Goal: Task Accomplishment & Management: Use online tool/utility

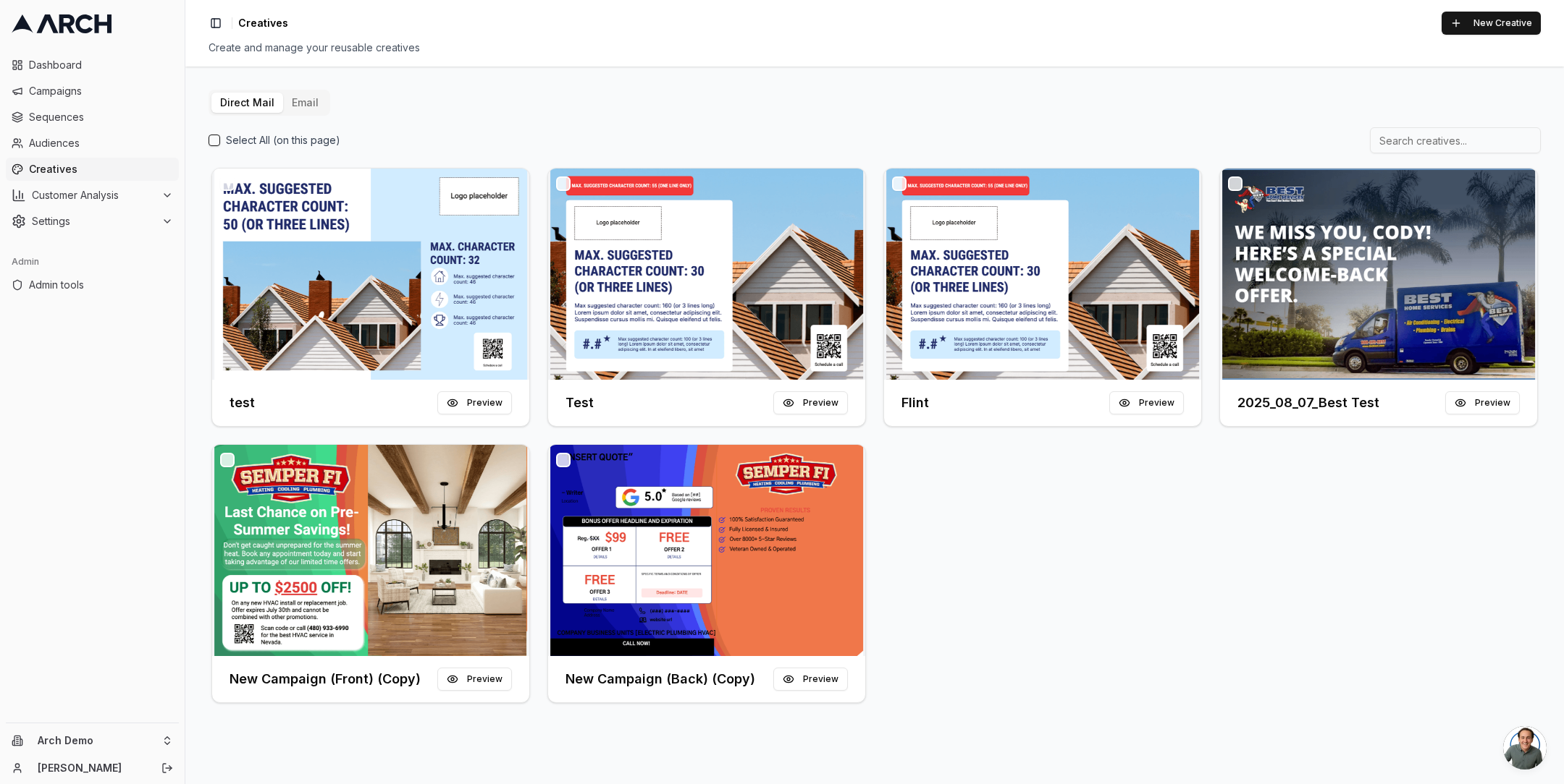
click at [296, 99] on button "Email" at bounding box center [305, 103] width 44 height 20
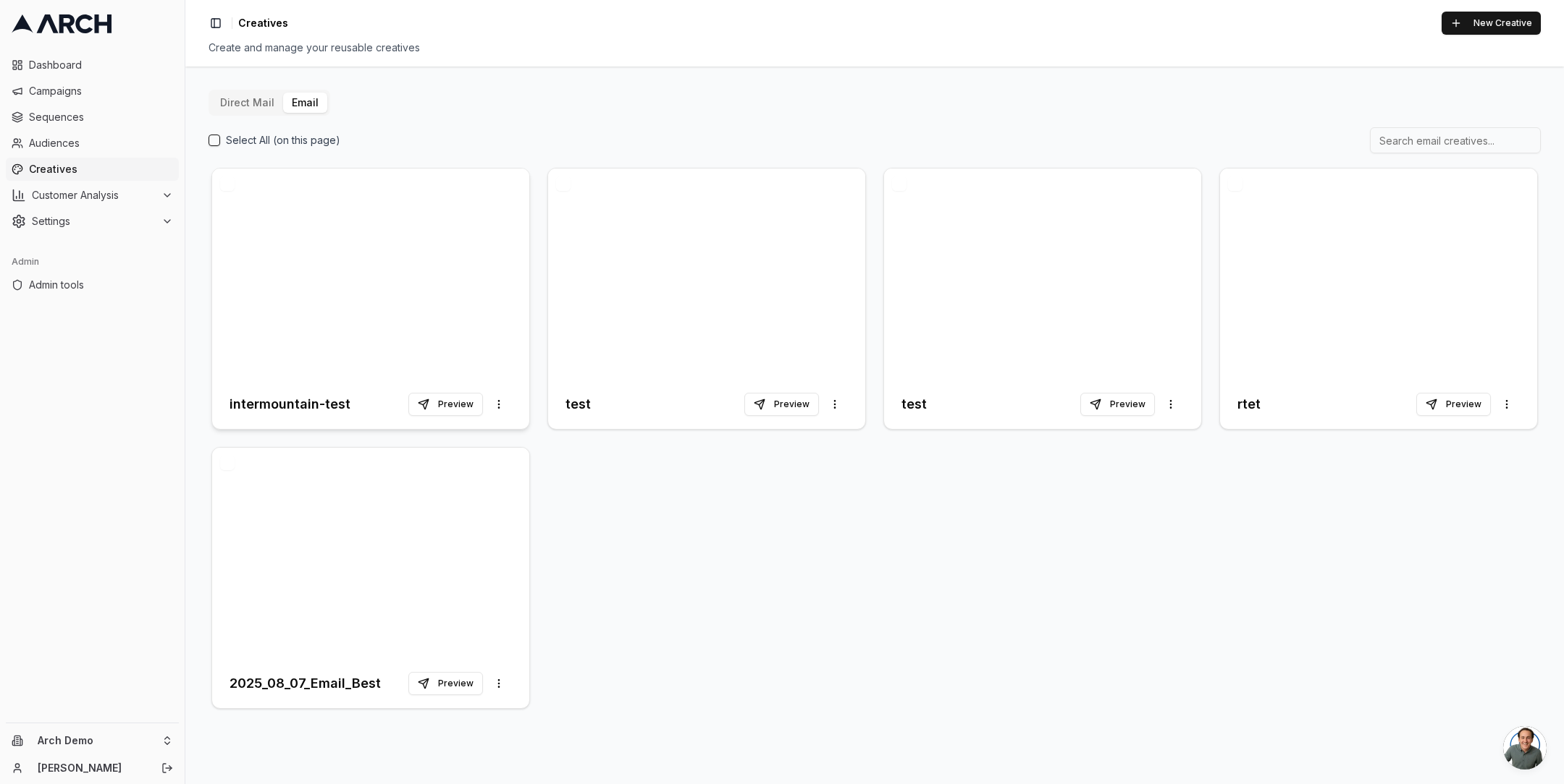
click at [380, 249] on div at bounding box center [370, 274] width 317 height 211
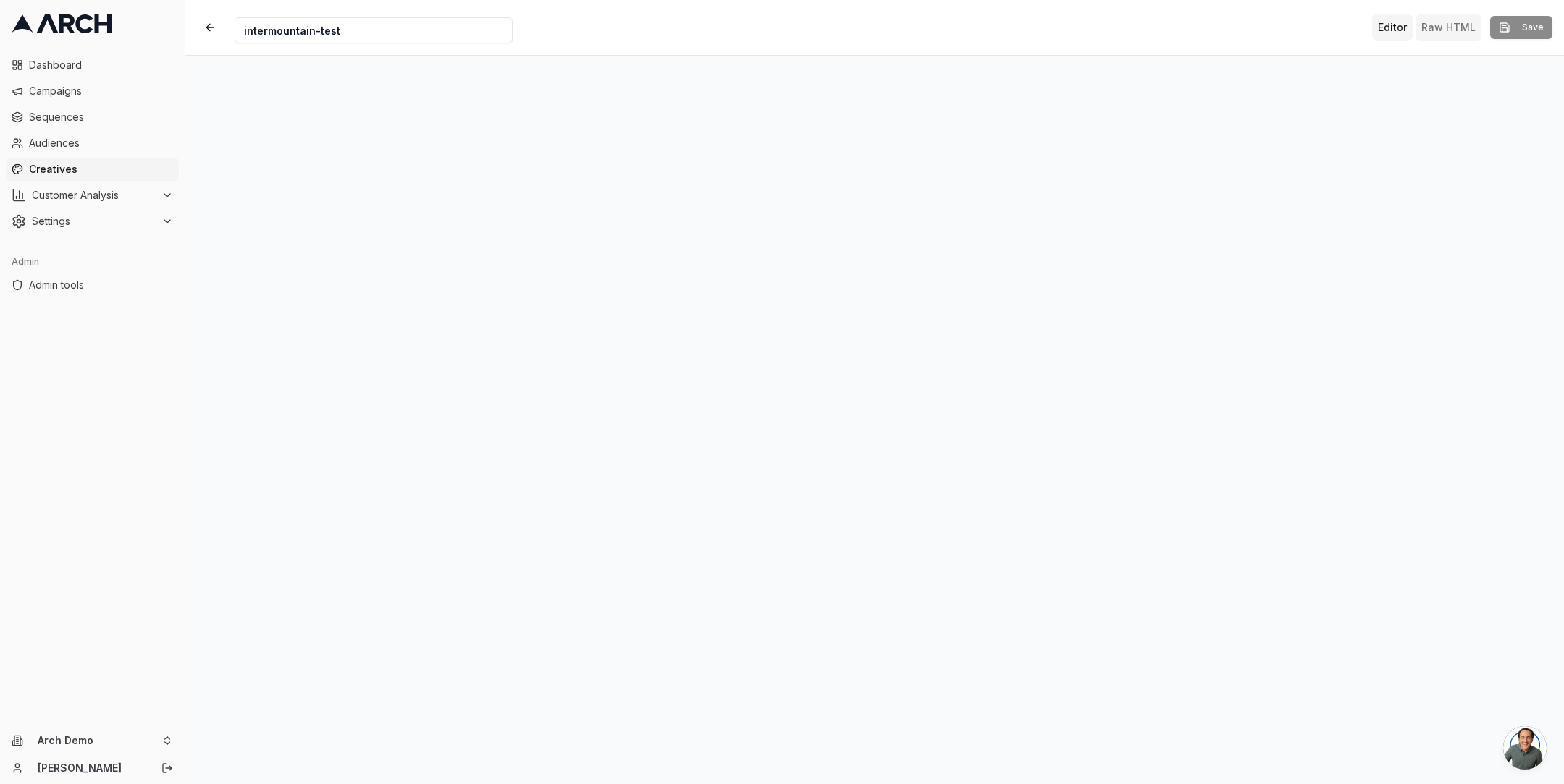
click at [1439, 31] on button "Raw HTML" at bounding box center [1448, 27] width 66 height 26
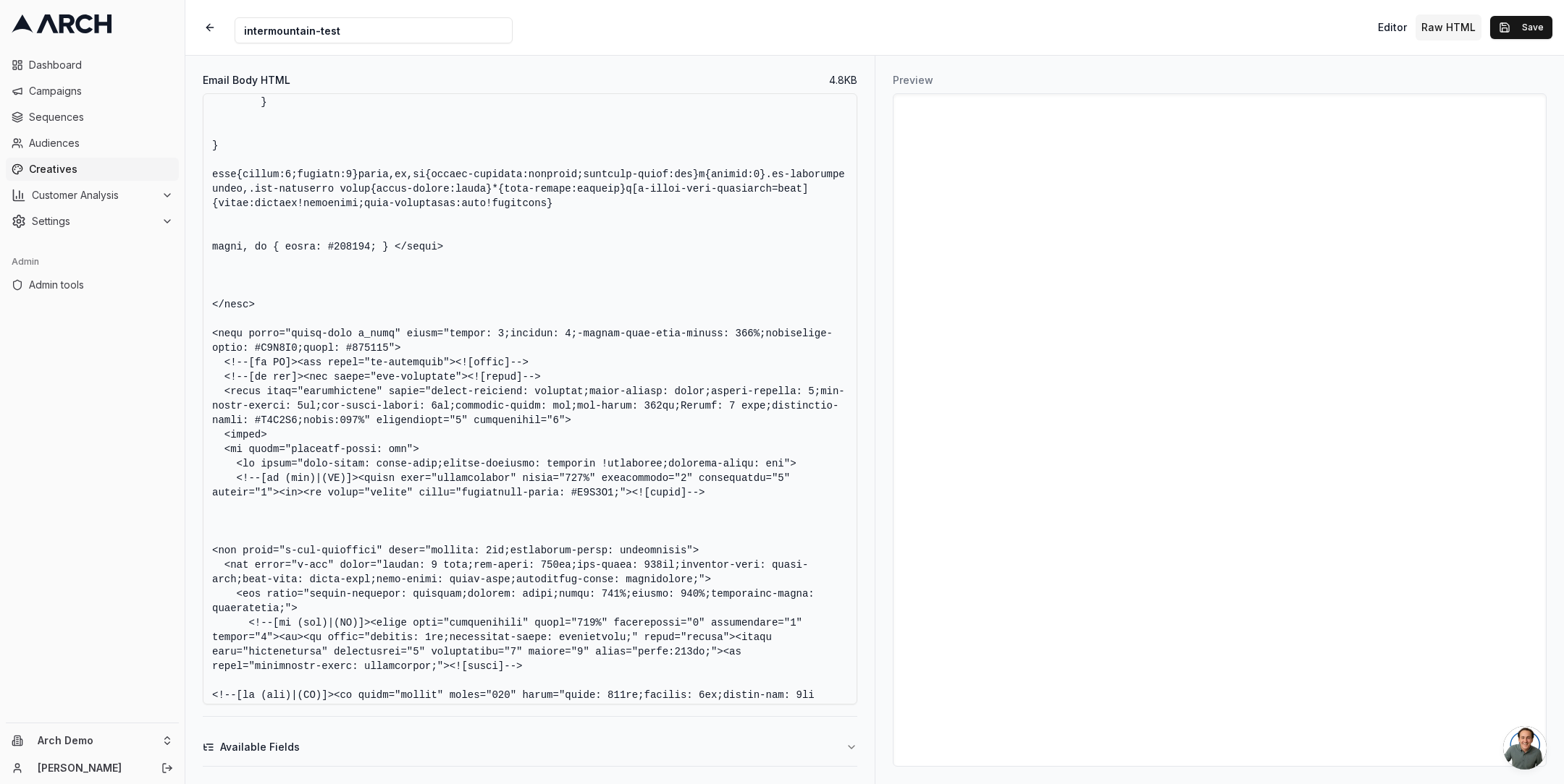
scroll to position [1513, 0]
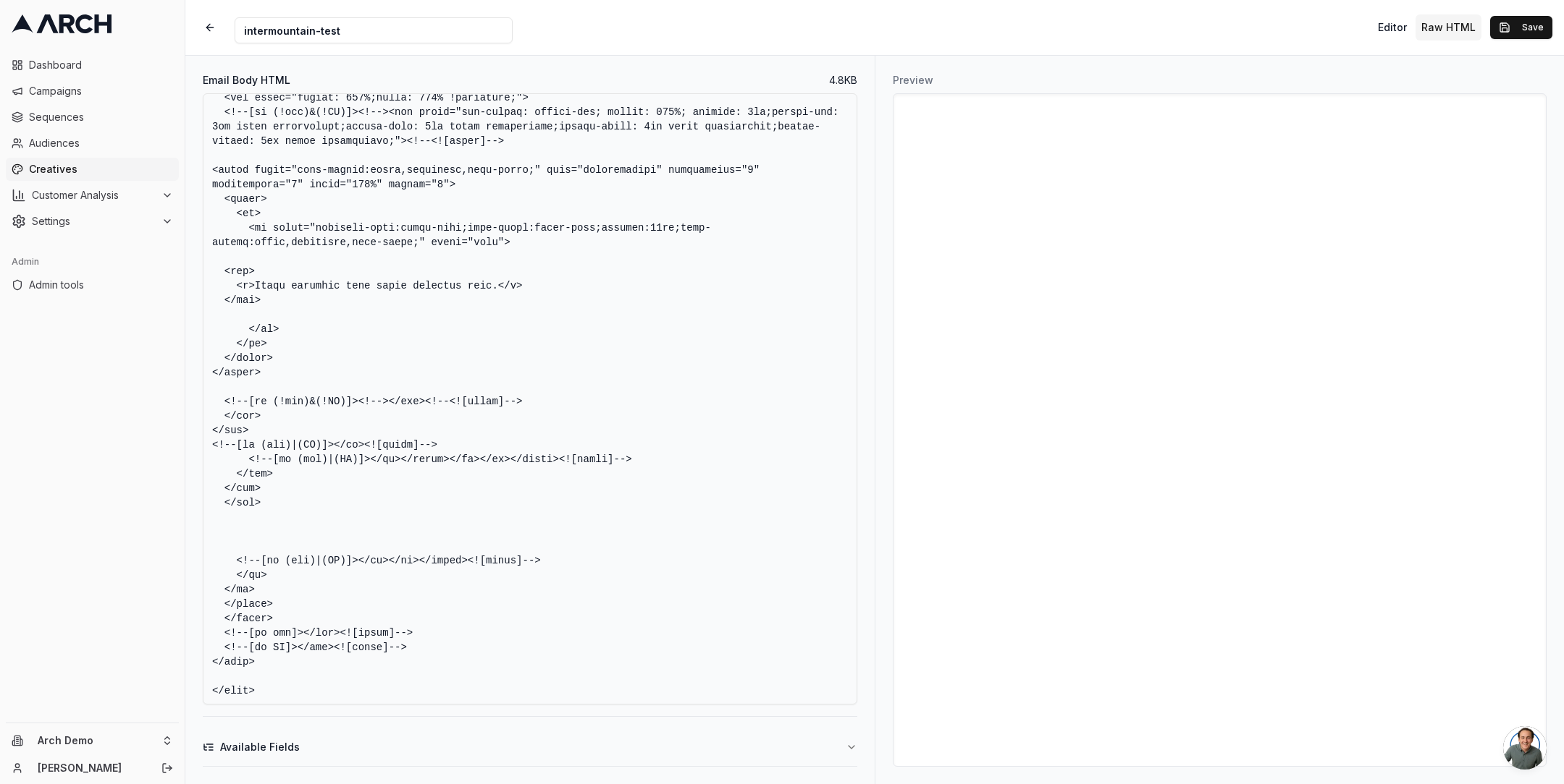
click at [847, 772] on div "Email Body HTML 4.8 KB Available Fields" at bounding box center [529, 420] width 689 height 728
click at [847, 752] on icon "button" at bounding box center [852, 748] width 12 height 12
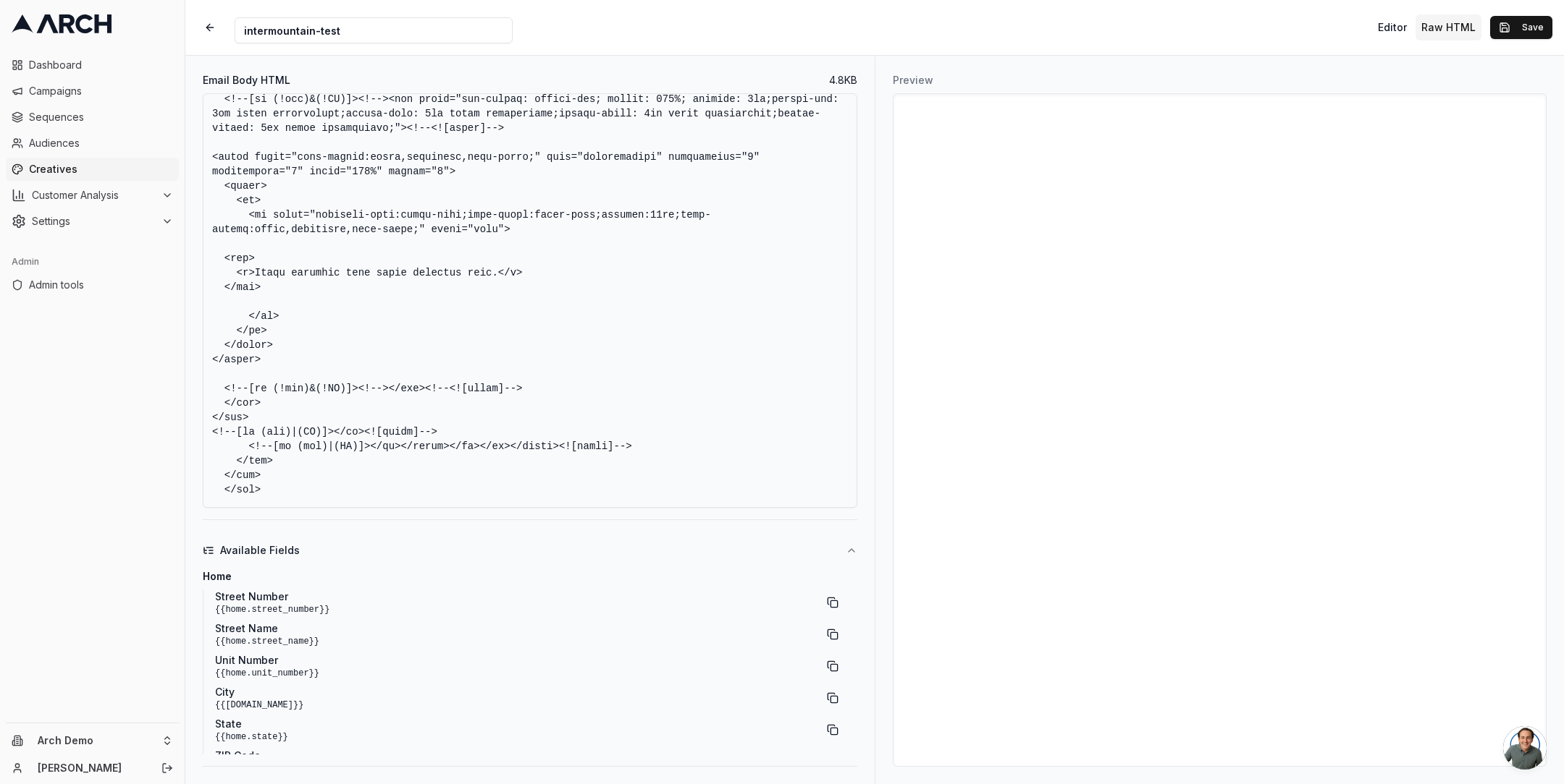
click at [849, 542] on button "Available Fields" at bounding box center [529, 550] width 654 height 37
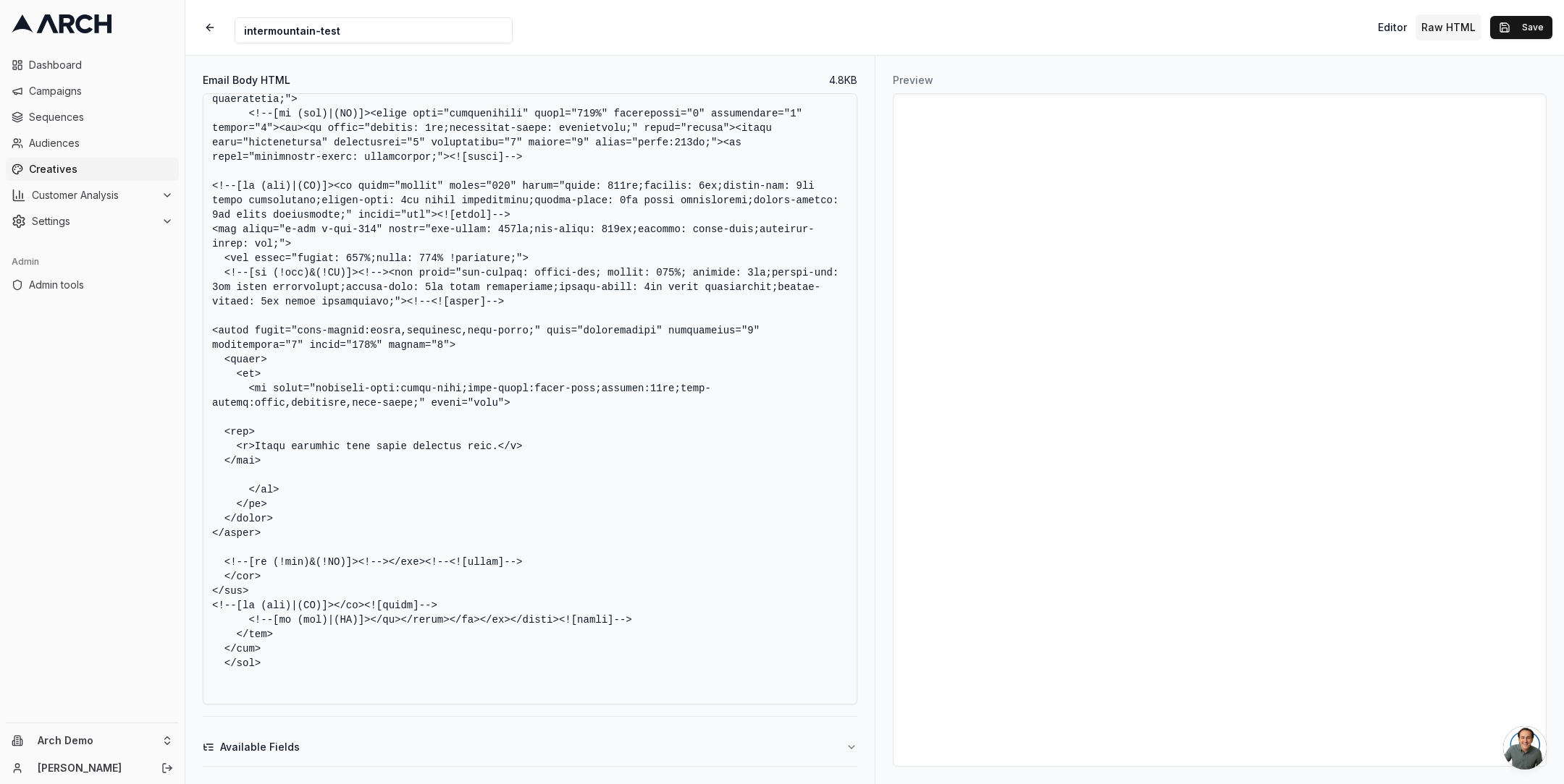
scroll to position [1326, 0]
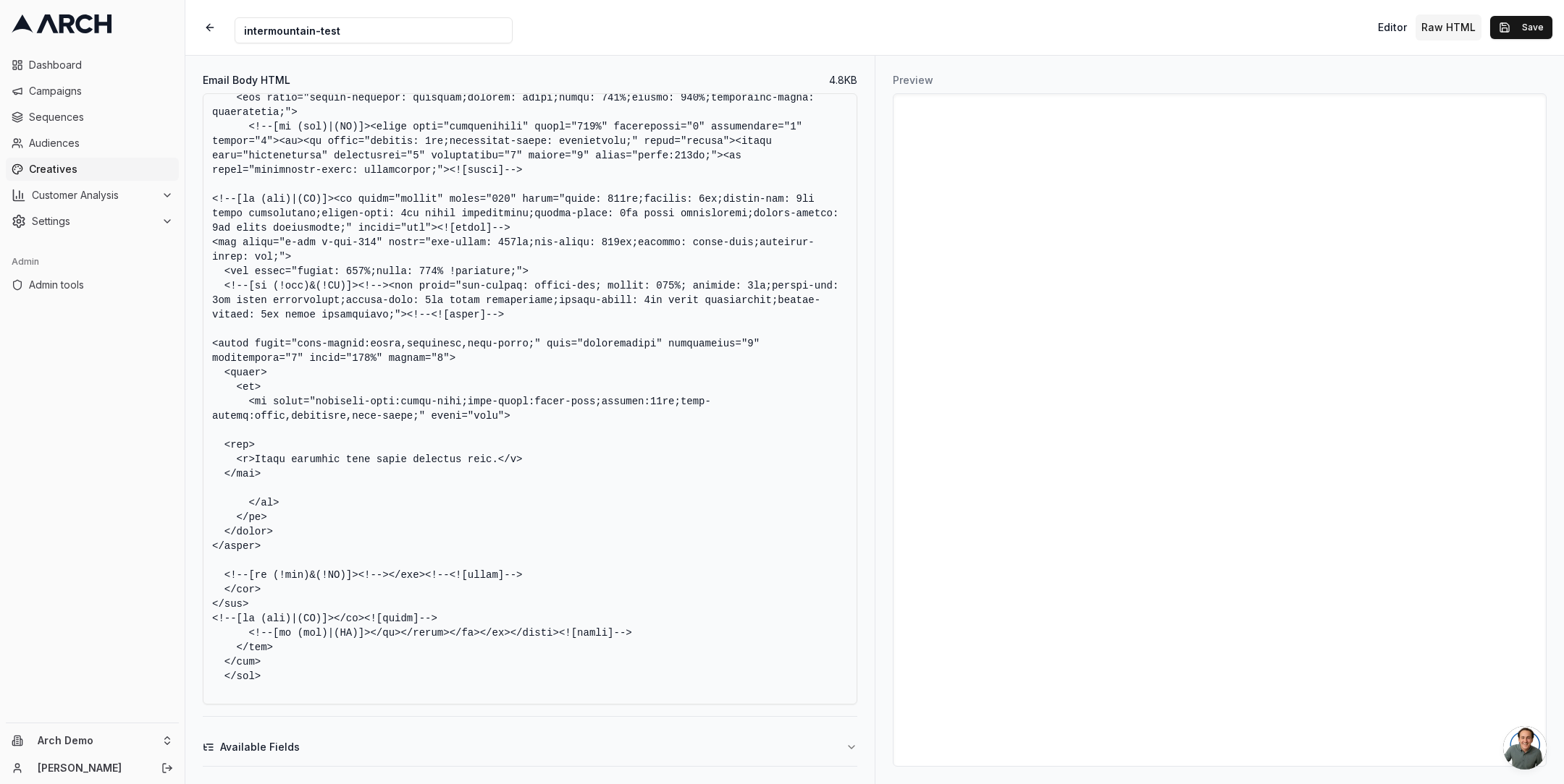
click at [498, 462] on textarea "Email Body HTML" at bounding box center [529, 399] width 654 height 611
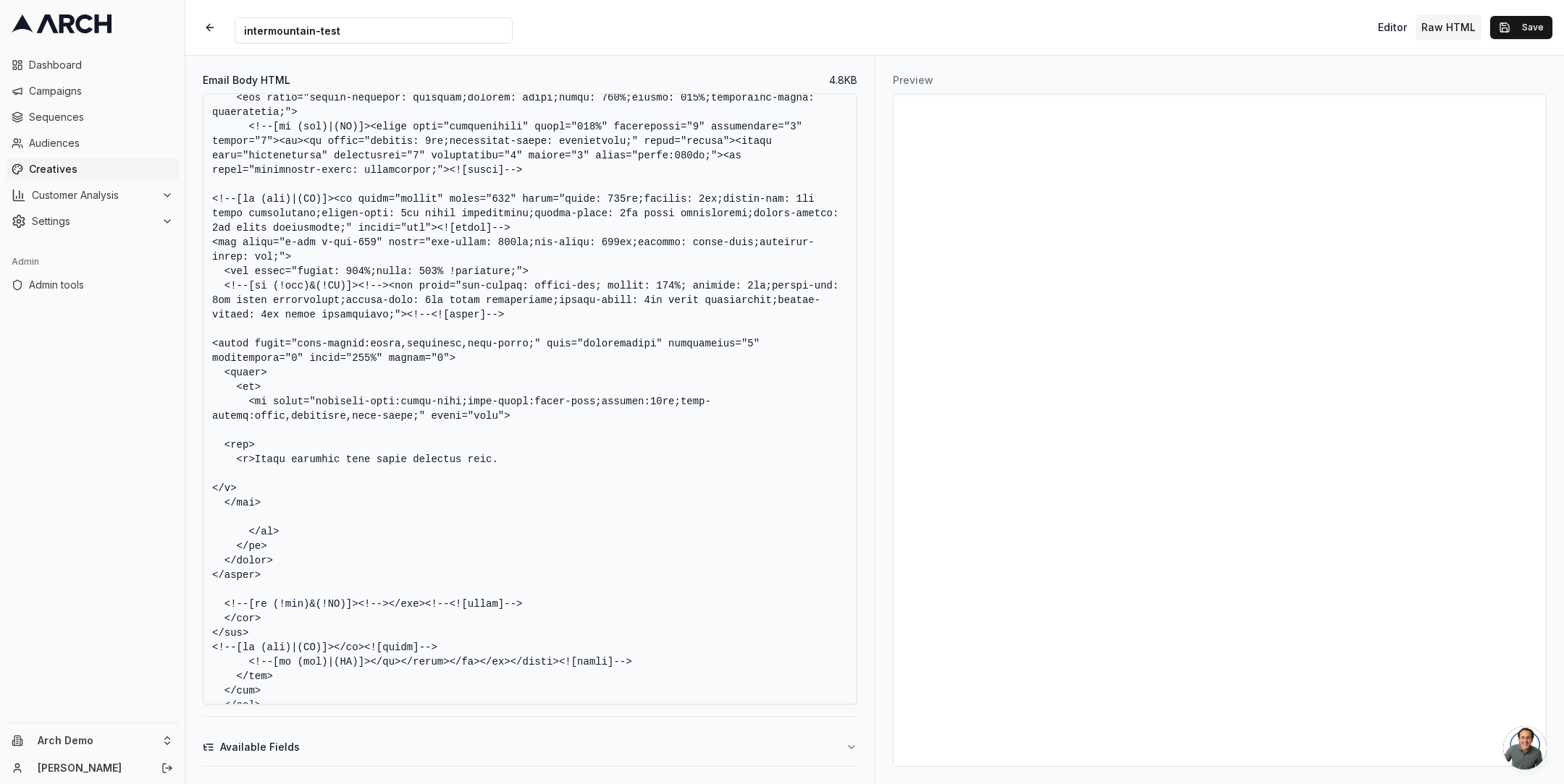
click at [383, 749] on button "Available Fields" at bounding box center [529, 747] width 654 height 37
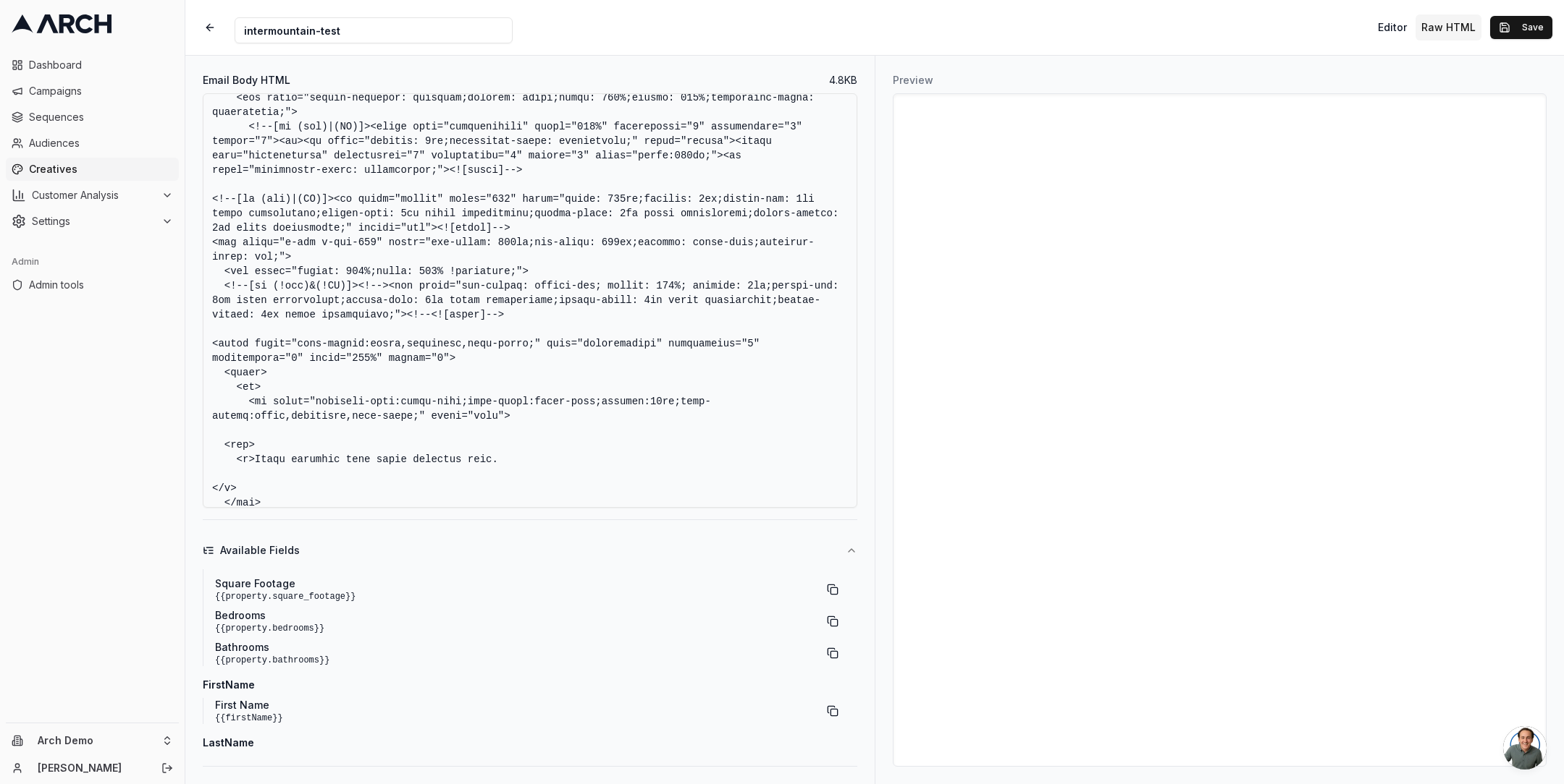
scroll to position [249, 0]
click at [826, 722] on button "button" at bounding box center [832, 723] width 26 height 26
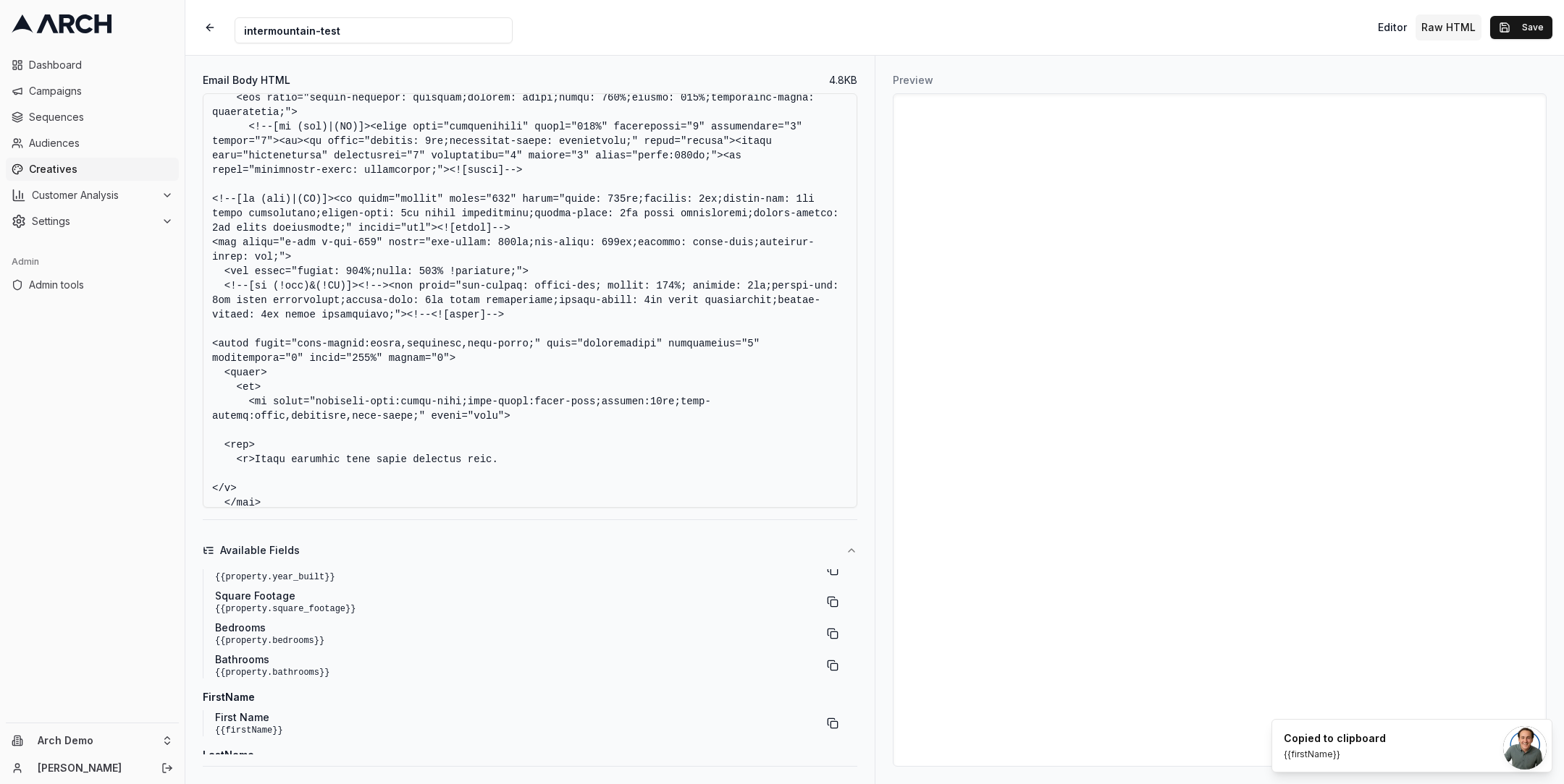
click at [289, 468] on textarea "Email Body HTML" at bounding box center [529, 300] width 654 height 415
paste textarea "{{firstName}}"
click at [535, 435] on textarea "Email Body HTML" at bounding box center [529, 300] width 654 height 415
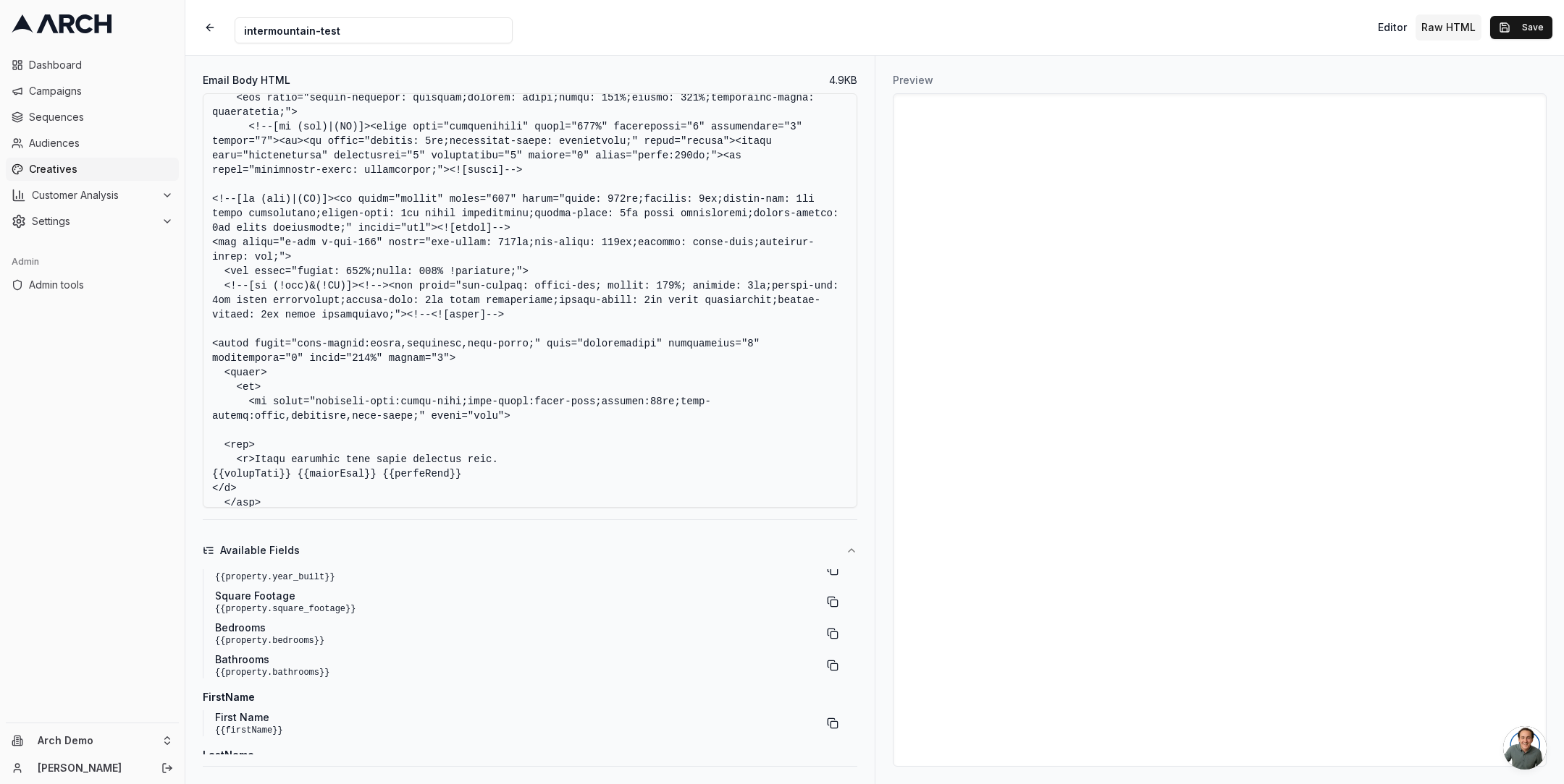
scroll to position [1739, 0]
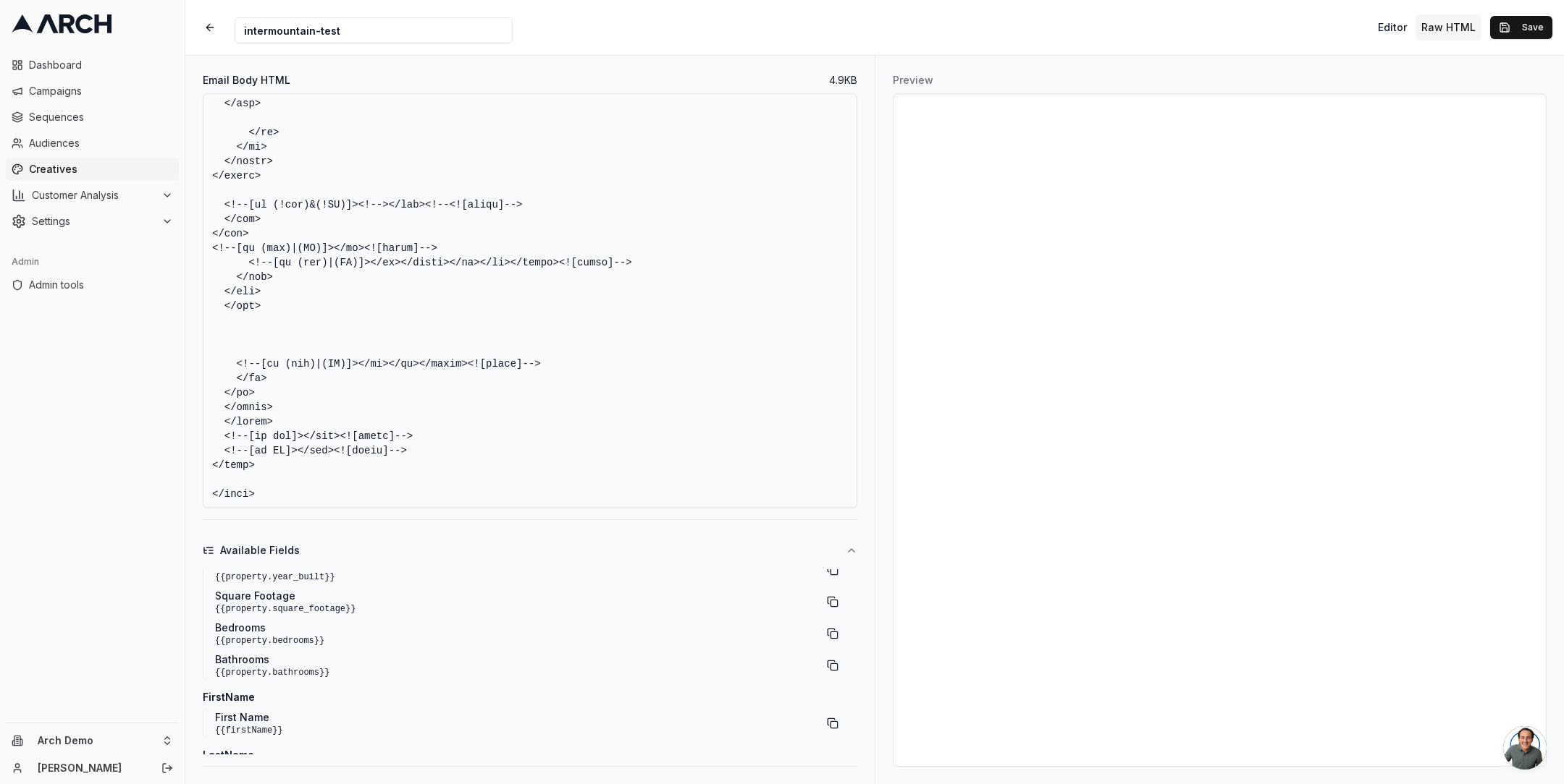
type textarea "<!DOCTYPE HTML PUBLIC "-//W3C//DTD XHTML 1.0 Transitional //EN" "[URL][DOMAIN_N…"
click at [844, 547] on button "Available Fields" at bounding box center [529, 550] width 654 height 37
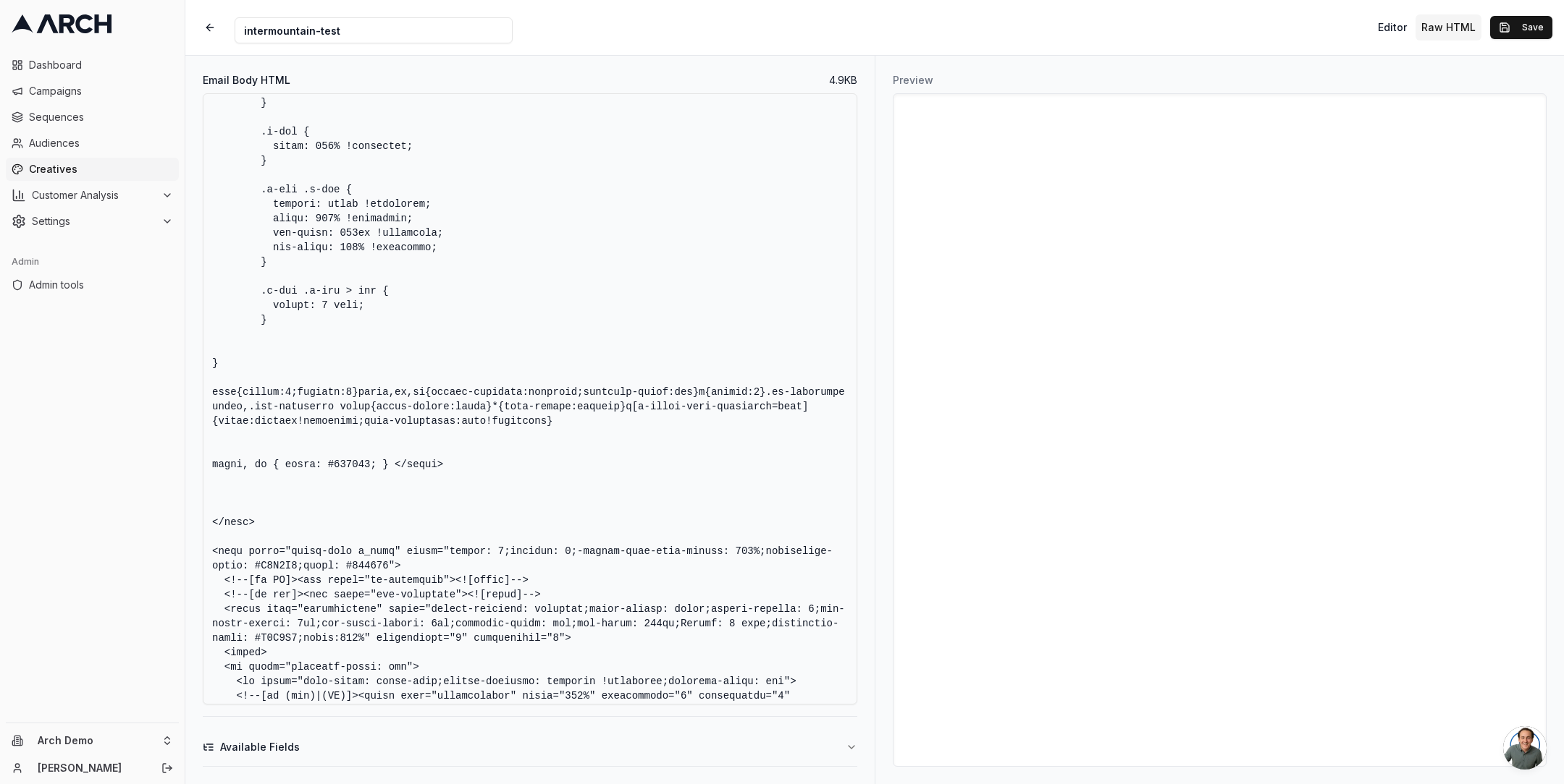
scroll to position [187, 0]
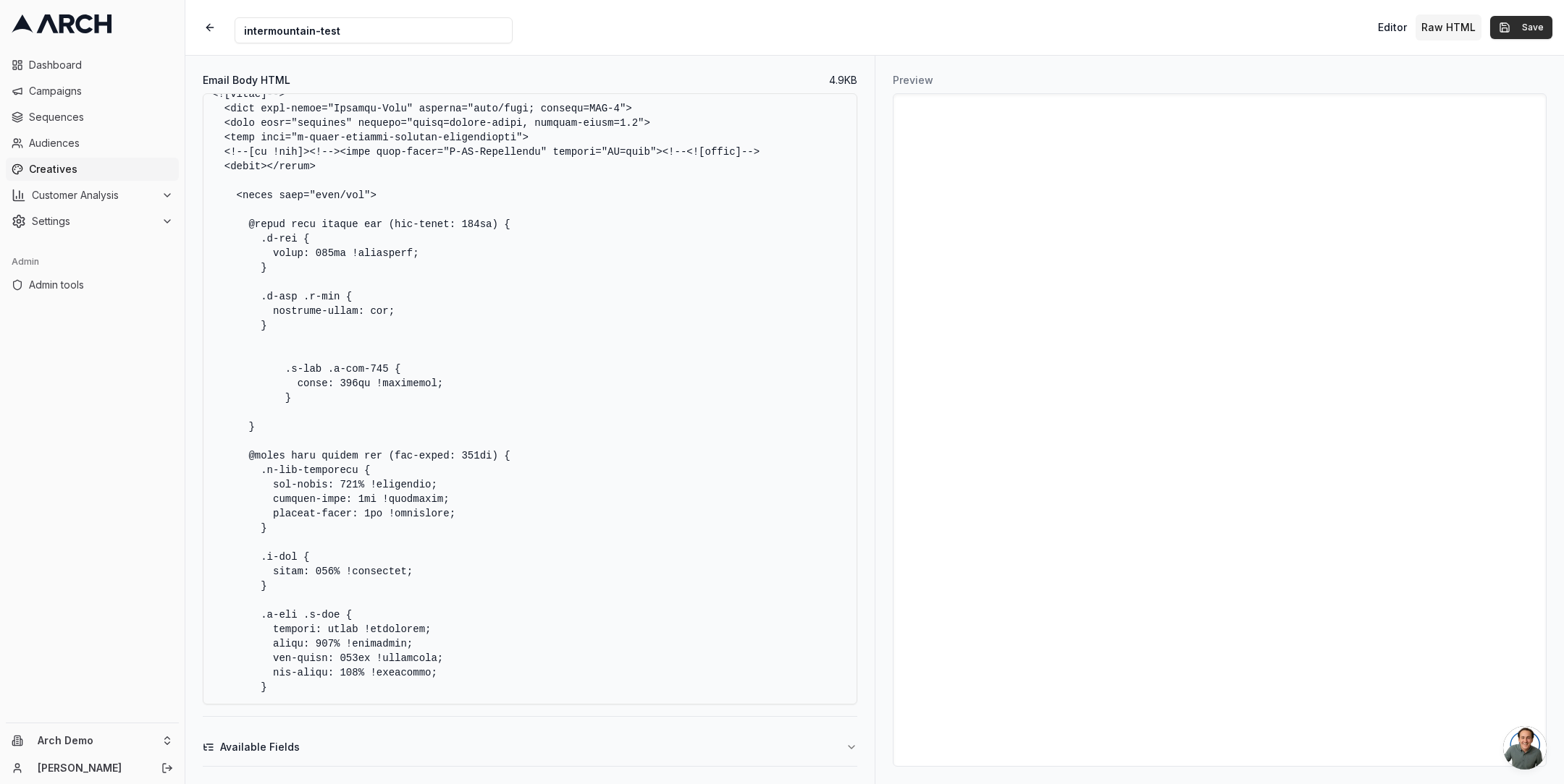
click at [1511, 29] on button "Save" at bounding box center [1521, 28] width 62 height 23
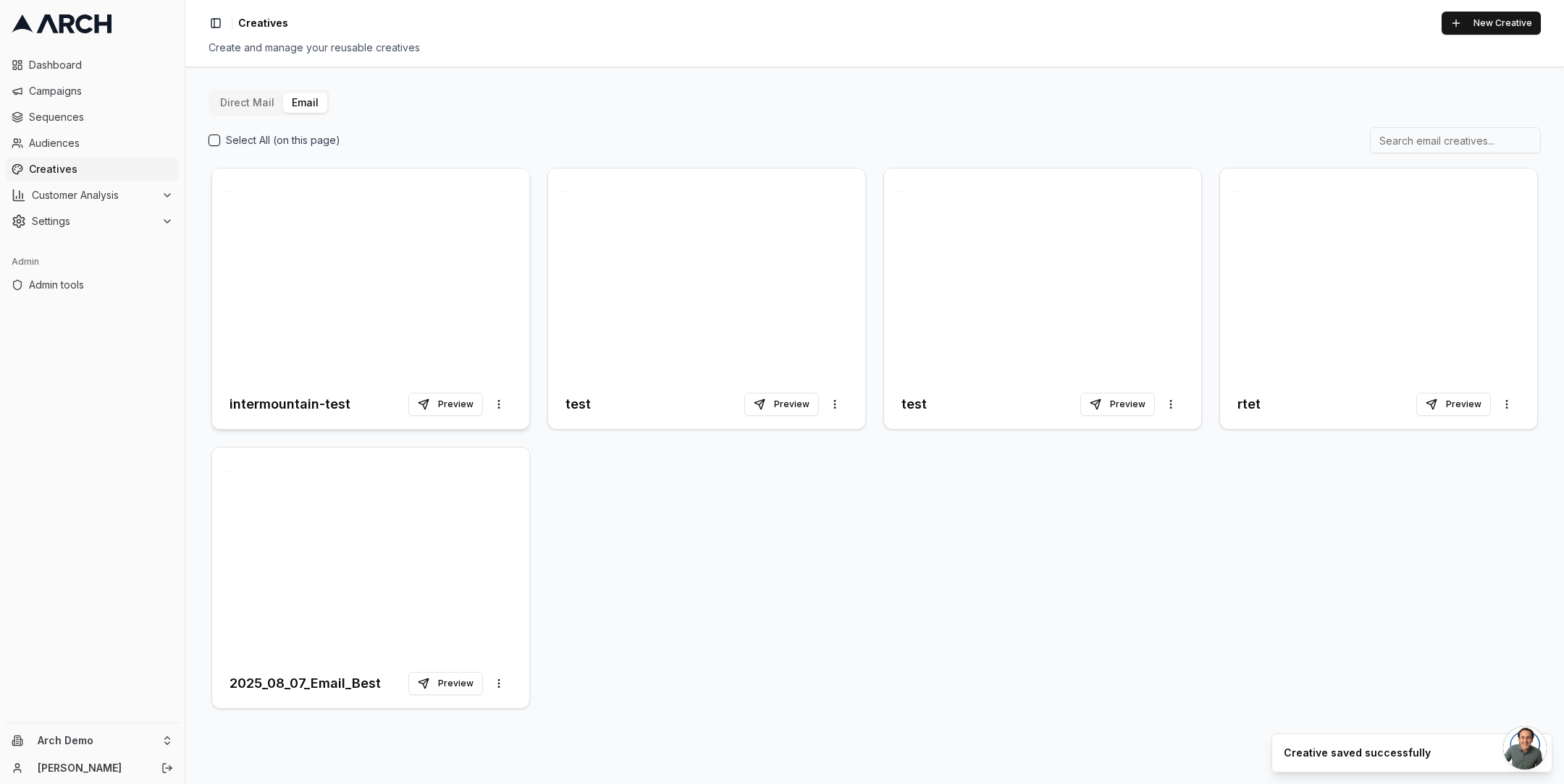
click at [326, 265] on div at bounding box center [370, 274] width 317 height 211
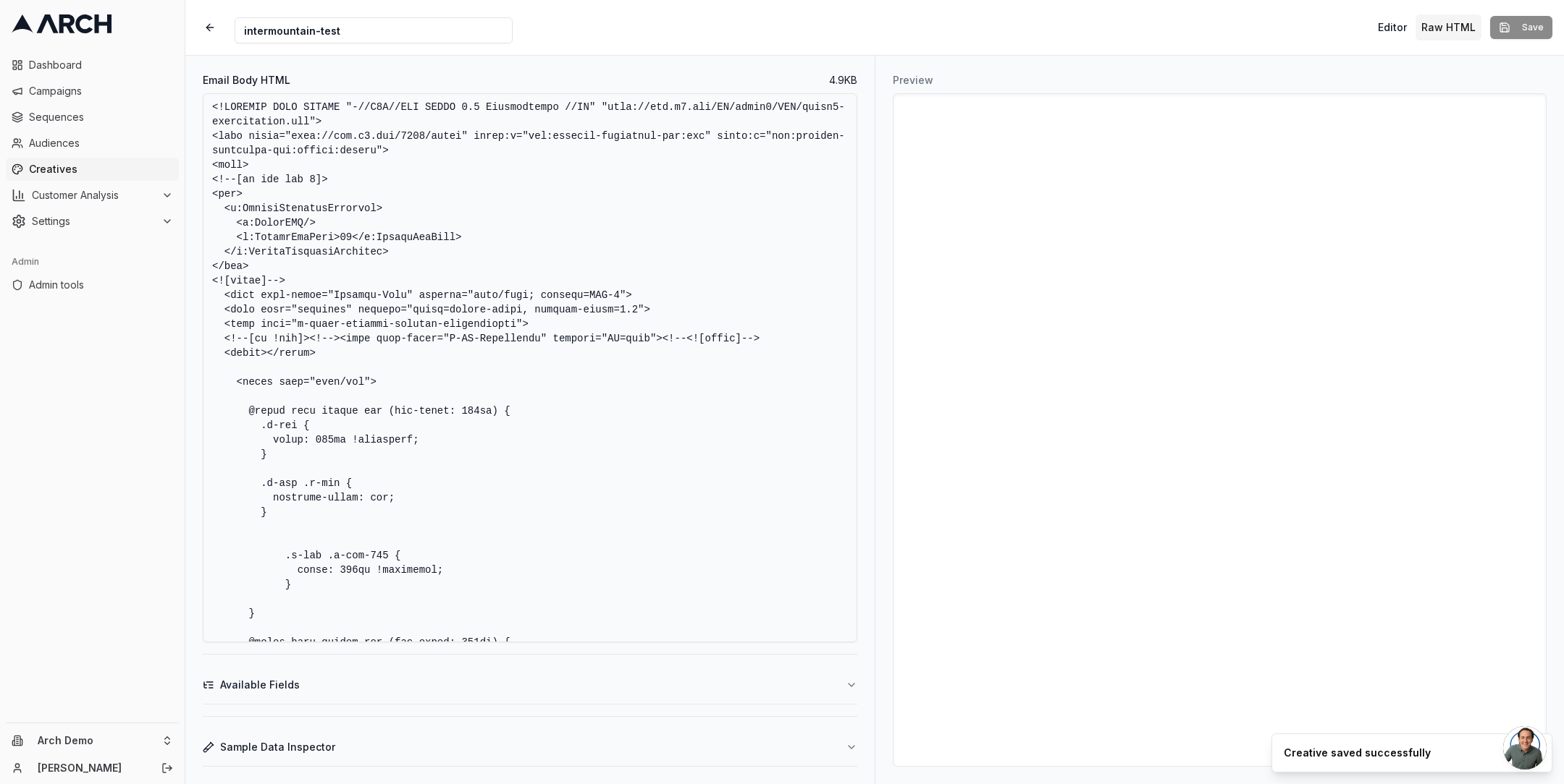
scroll to position [61, 0]
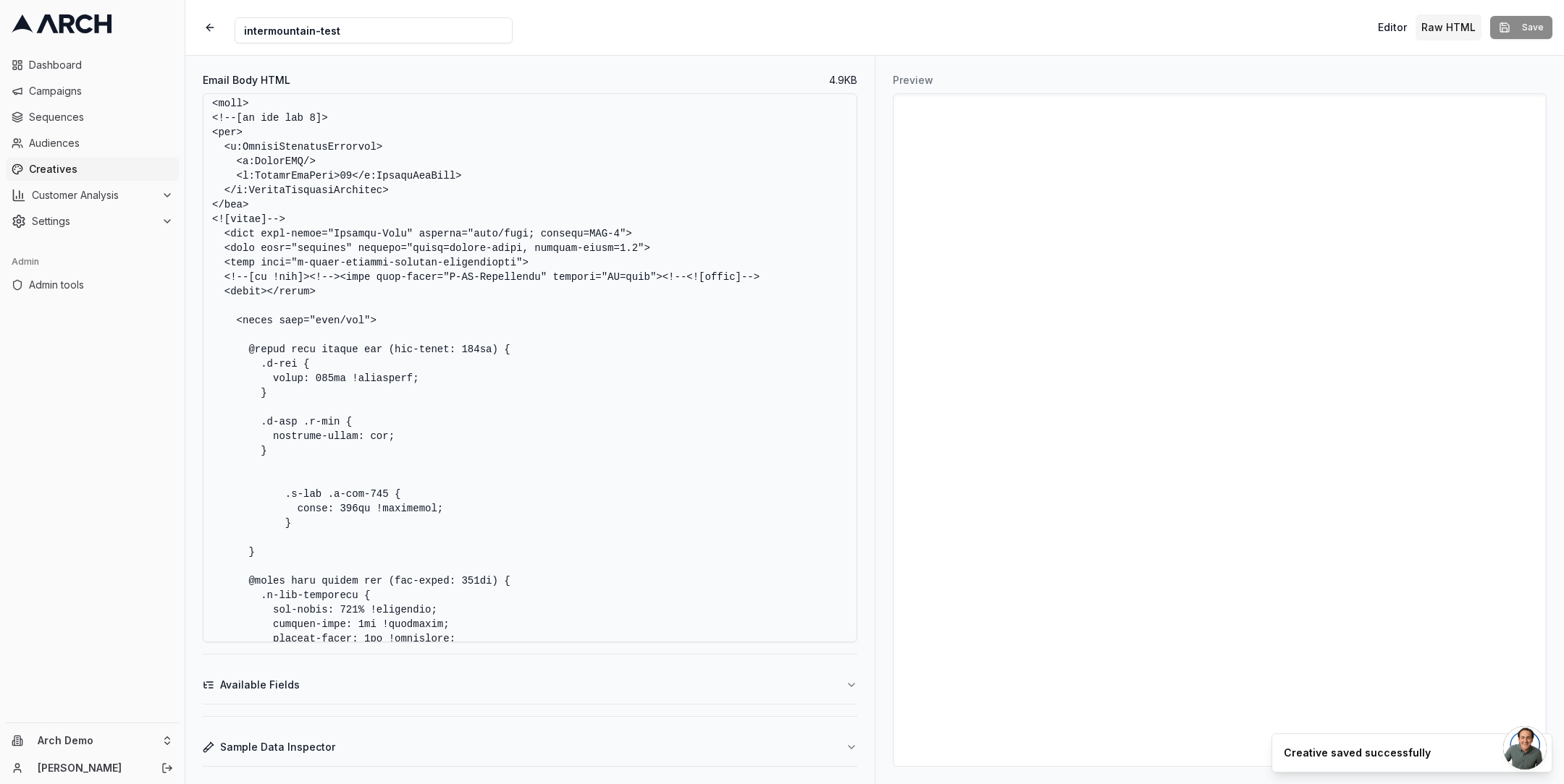
click at [684, 745] on button "Sample Data Inspector" at bounding box center [529, 747] width 654 height 37
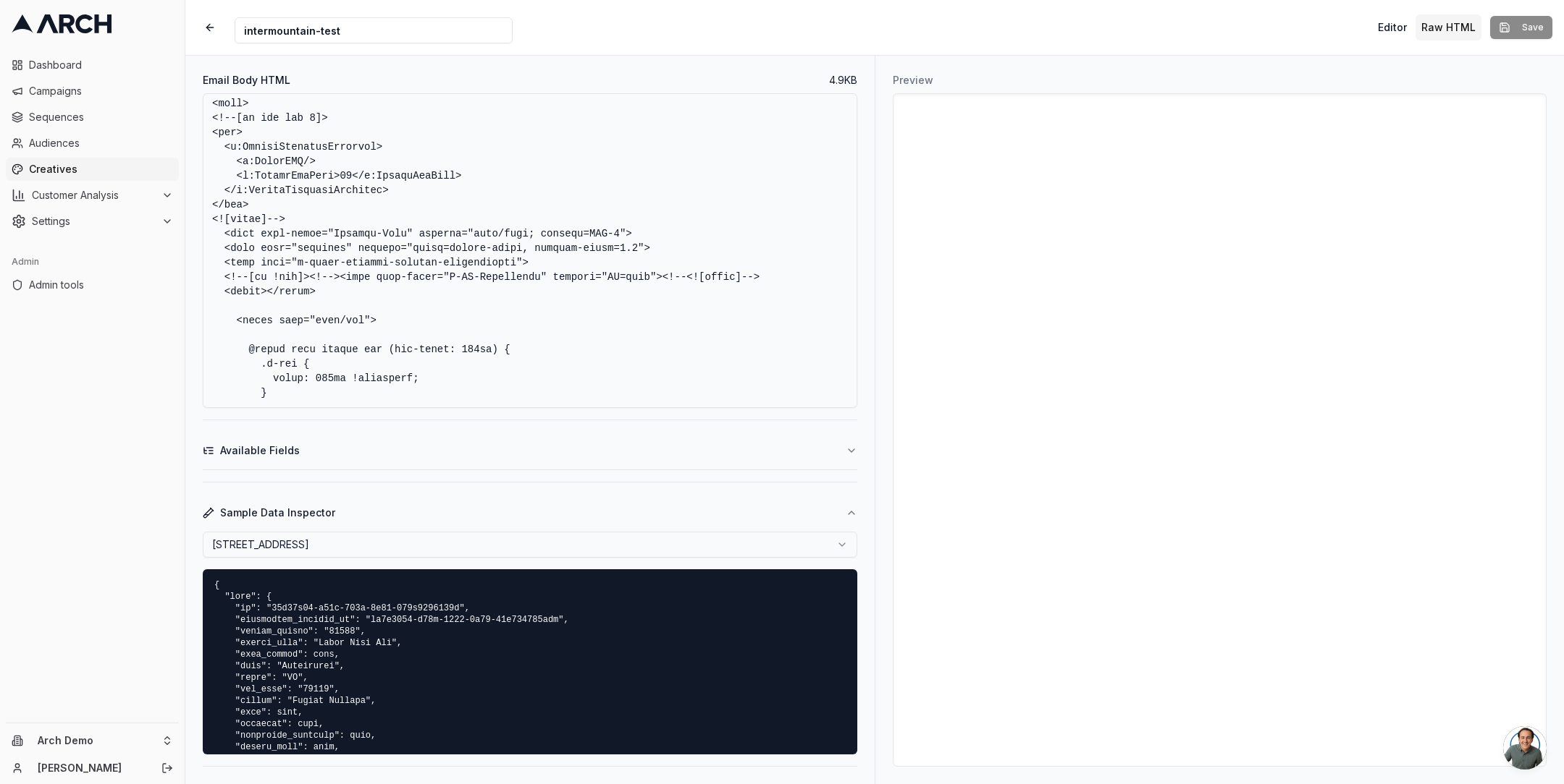
scroll to position [0, 0]
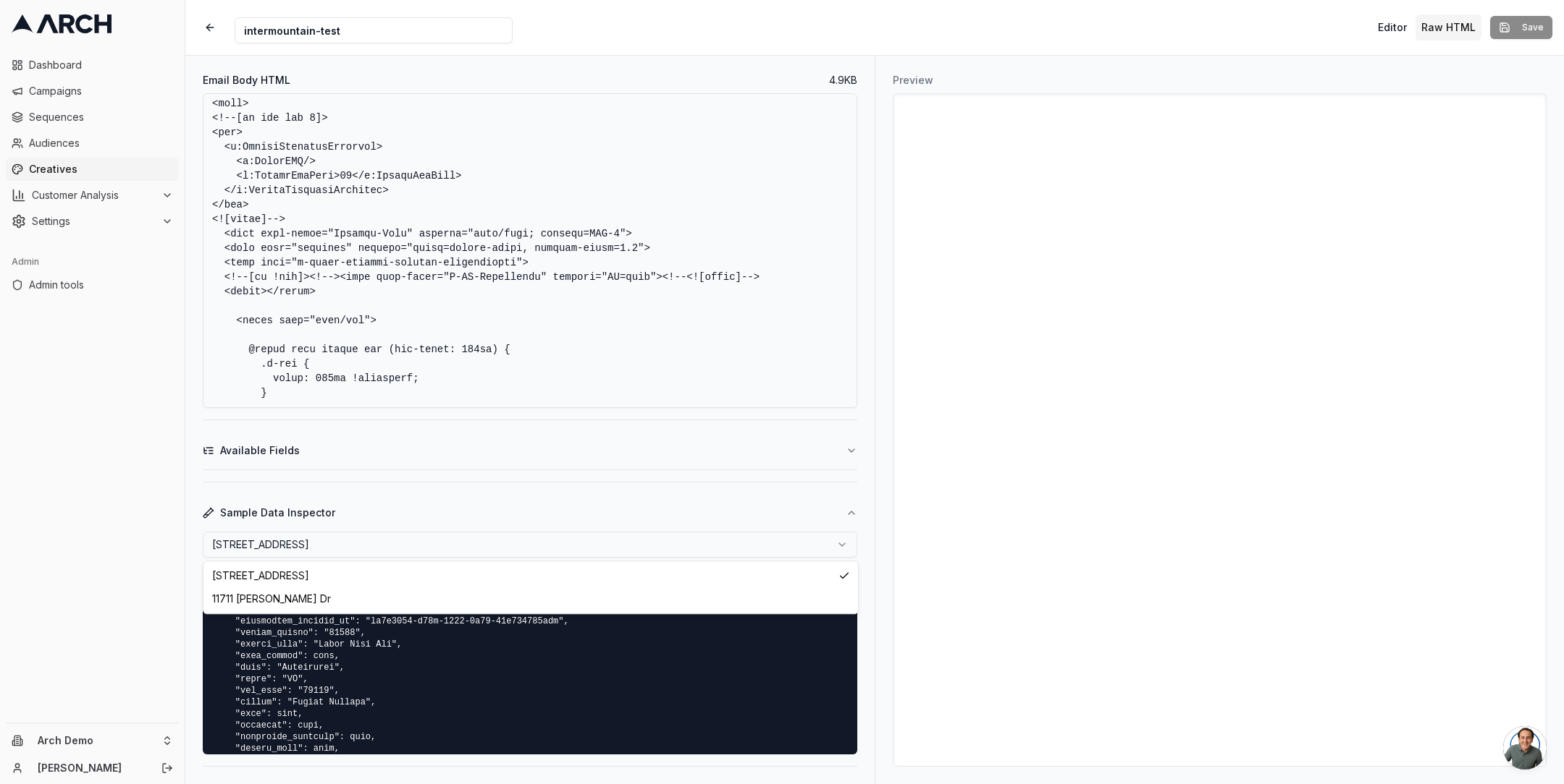
click at [522, 556] on html "Dashboard Campaigns Sequences Audiences Creatives Customer Analysis Settings Ad…" at bounding box center [782, 392] width 1564 height 784
select select "bed0ab79-765c-4332-bf20-41691e3b7aa1"
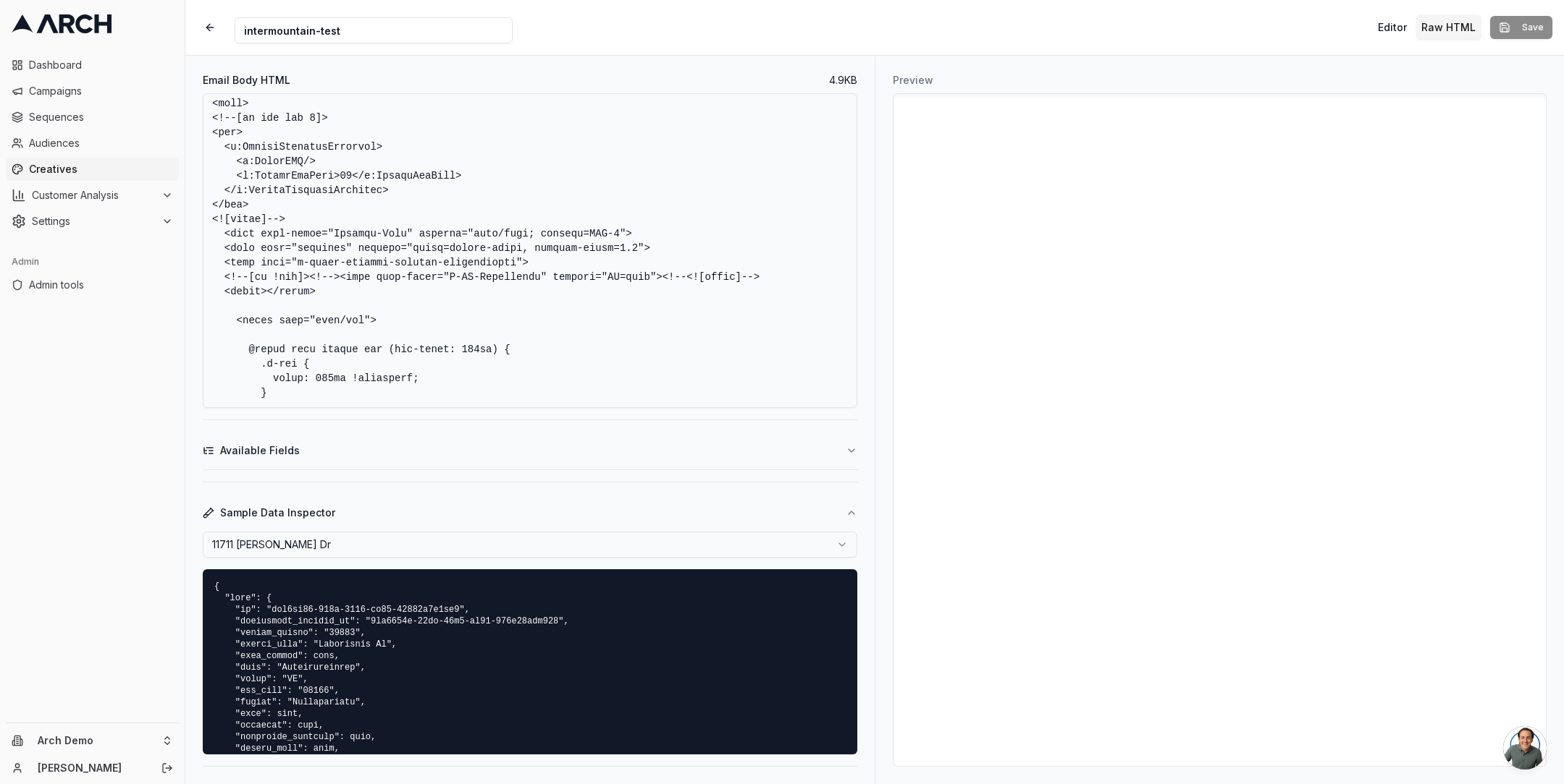
click at [483, 483] on div "Sample Data Inspector [STREET_ADDRESS][PERSON_NAME][PERSON_NAME]" at bounding box center [529, 624] width 654 height 285
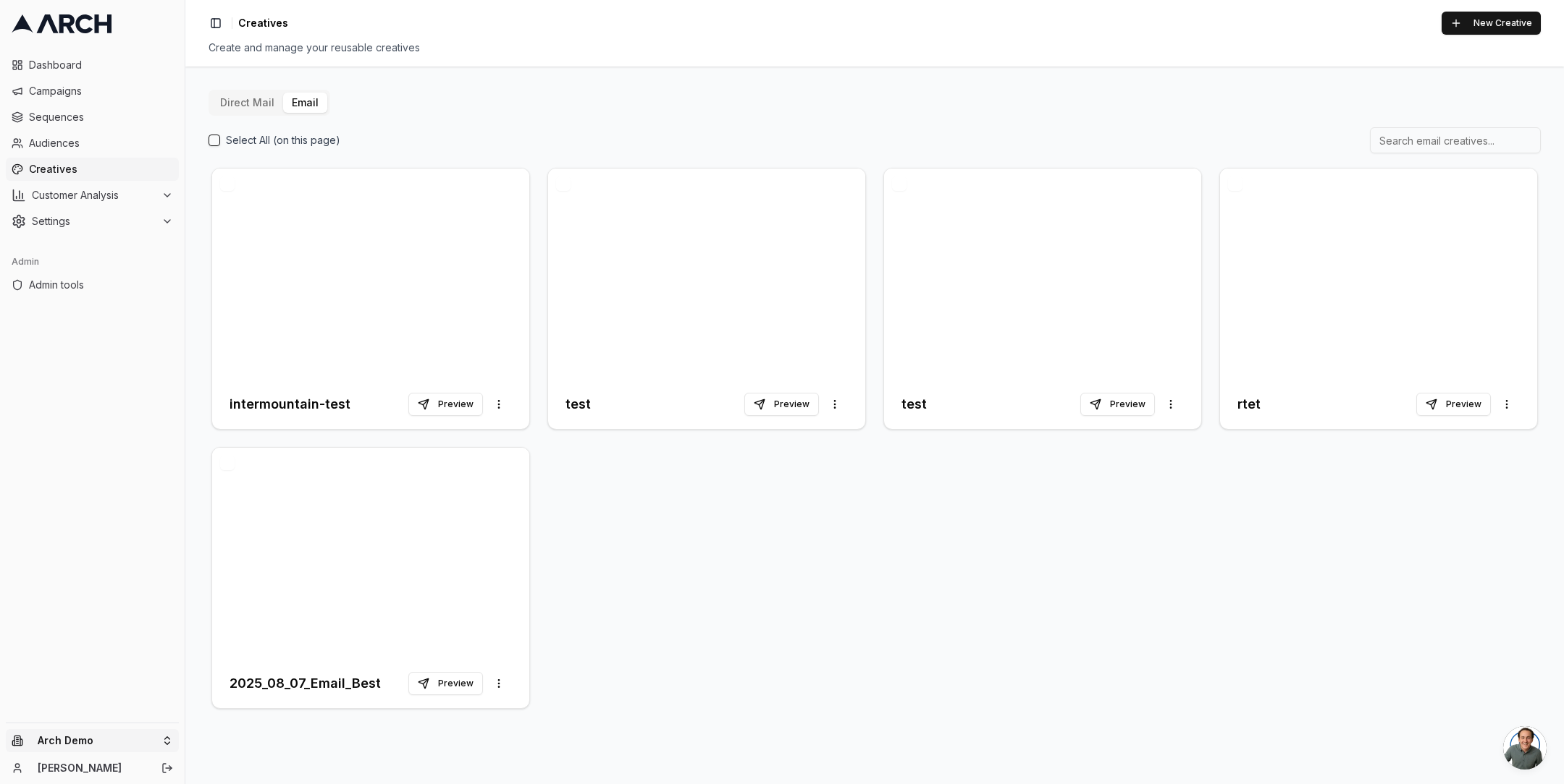
click at [152, 736] on html "Dashboard Campaigns Sequences Audiences Creatives Customer Analysis Settings Ad…" at bounding box center [782, 392] width 1564 height 784
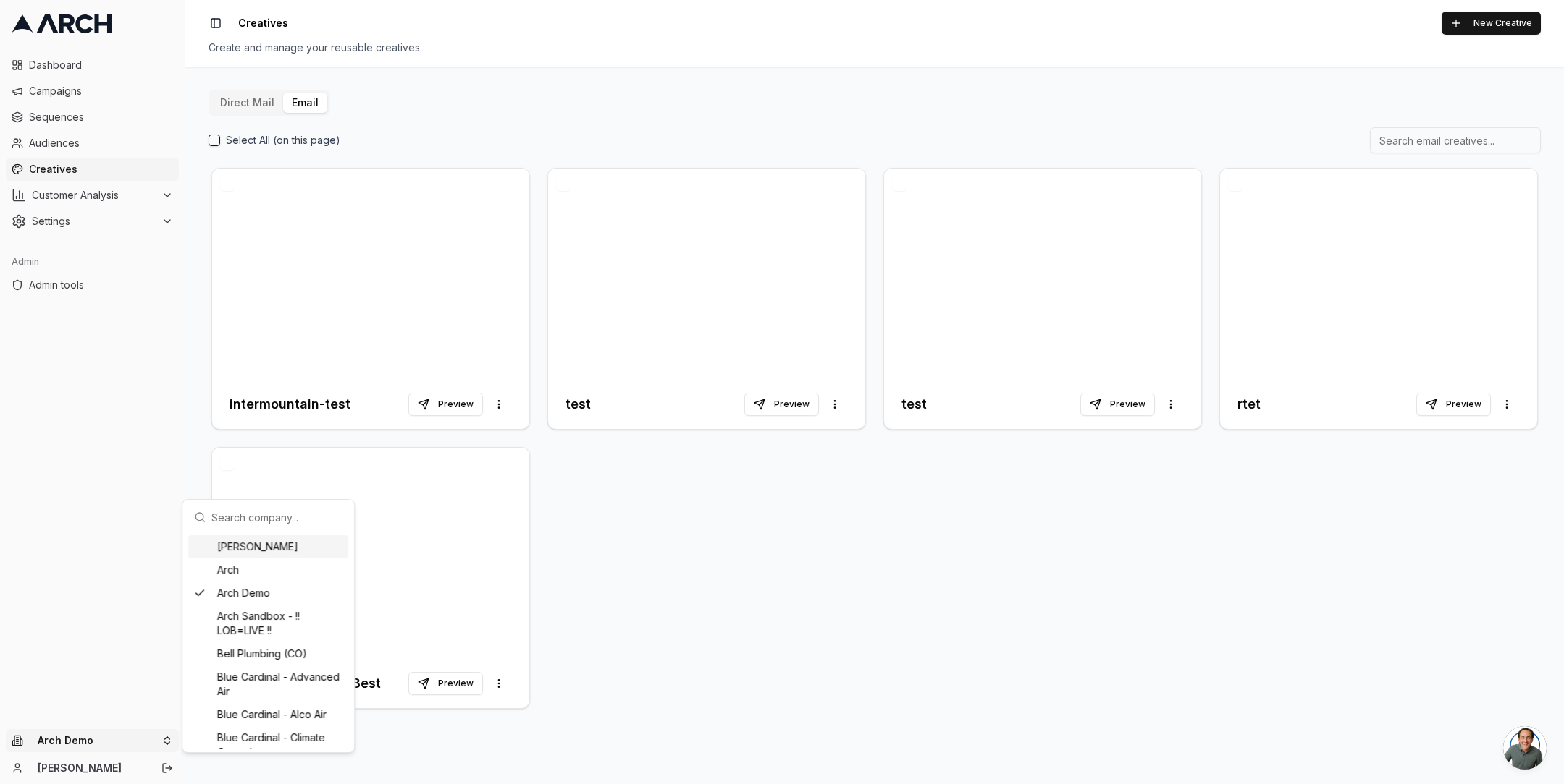
click at [255, 512] on input "text" at bounding box center [276, 518] width 131 height 29
type input "m"
type input "pacific"
click at [265, 734] on div "Pacific Heating & Cooling" at bounding box center [268, 735] width 160 height 23
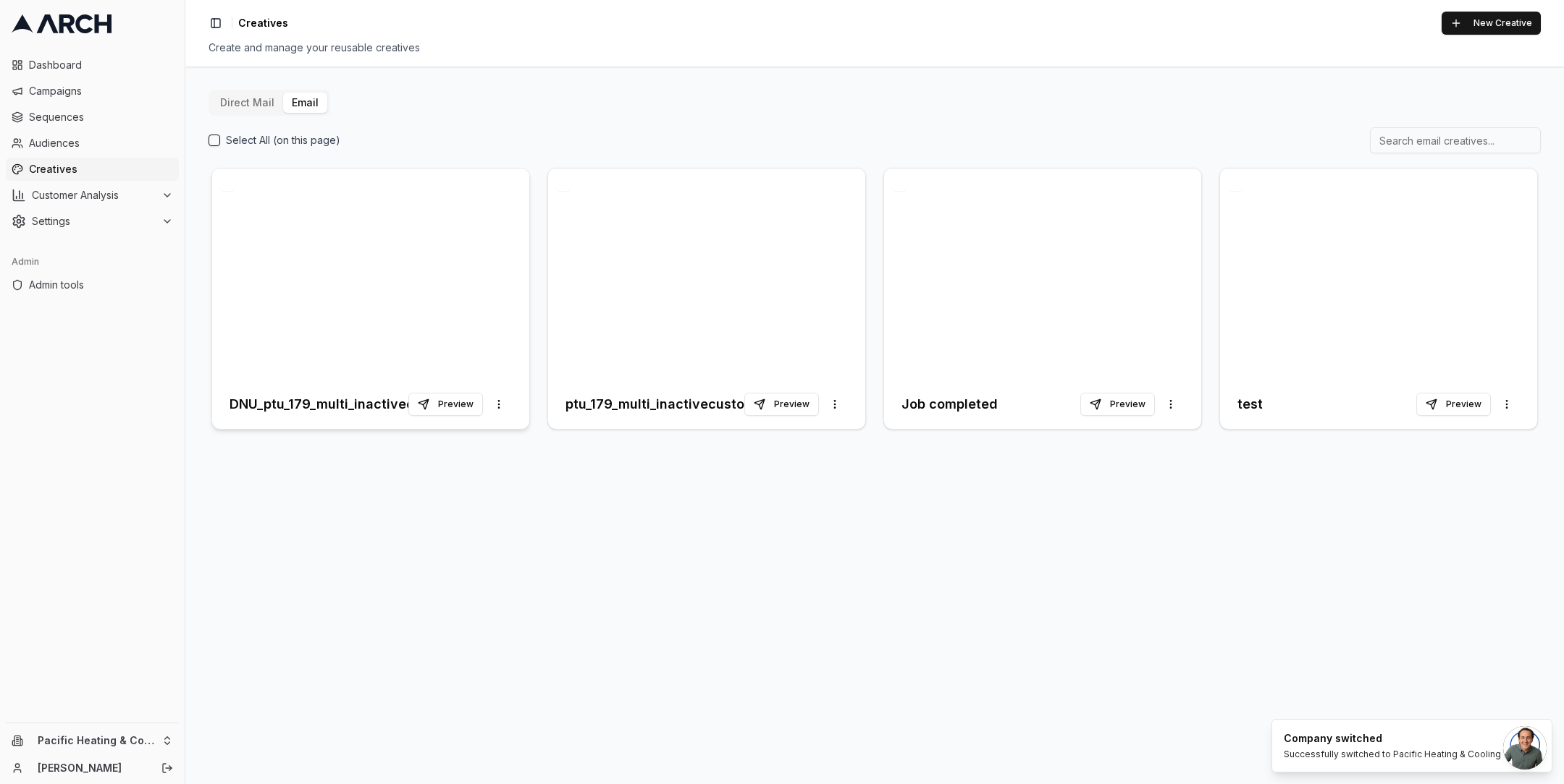
click at [307, 337] on div at bounding box center [370, 274] width 317 height 211
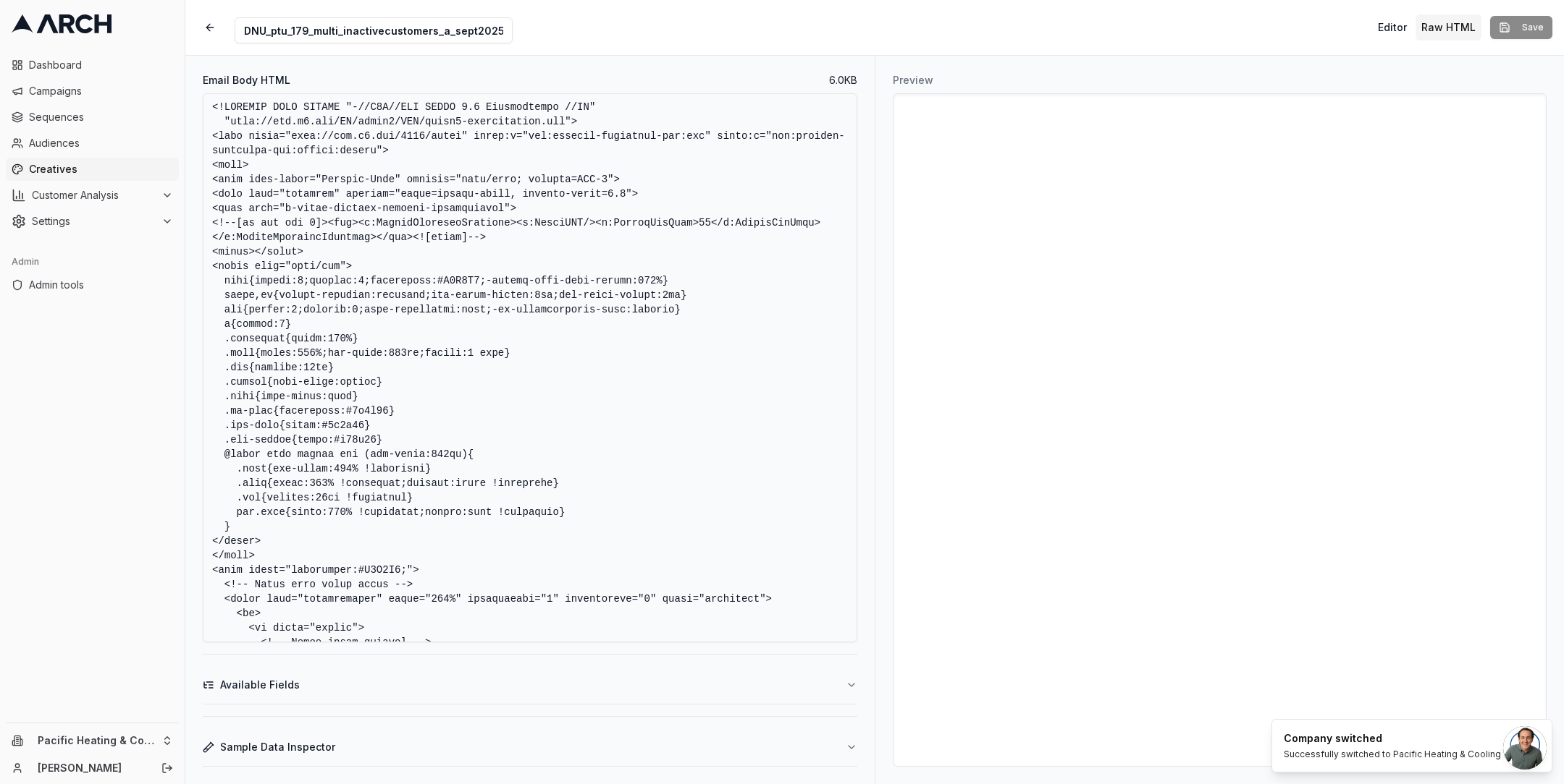
click at [410, 371] on textarea "Email Body HTML" at bounding box center [529, 367] width 654 height 549
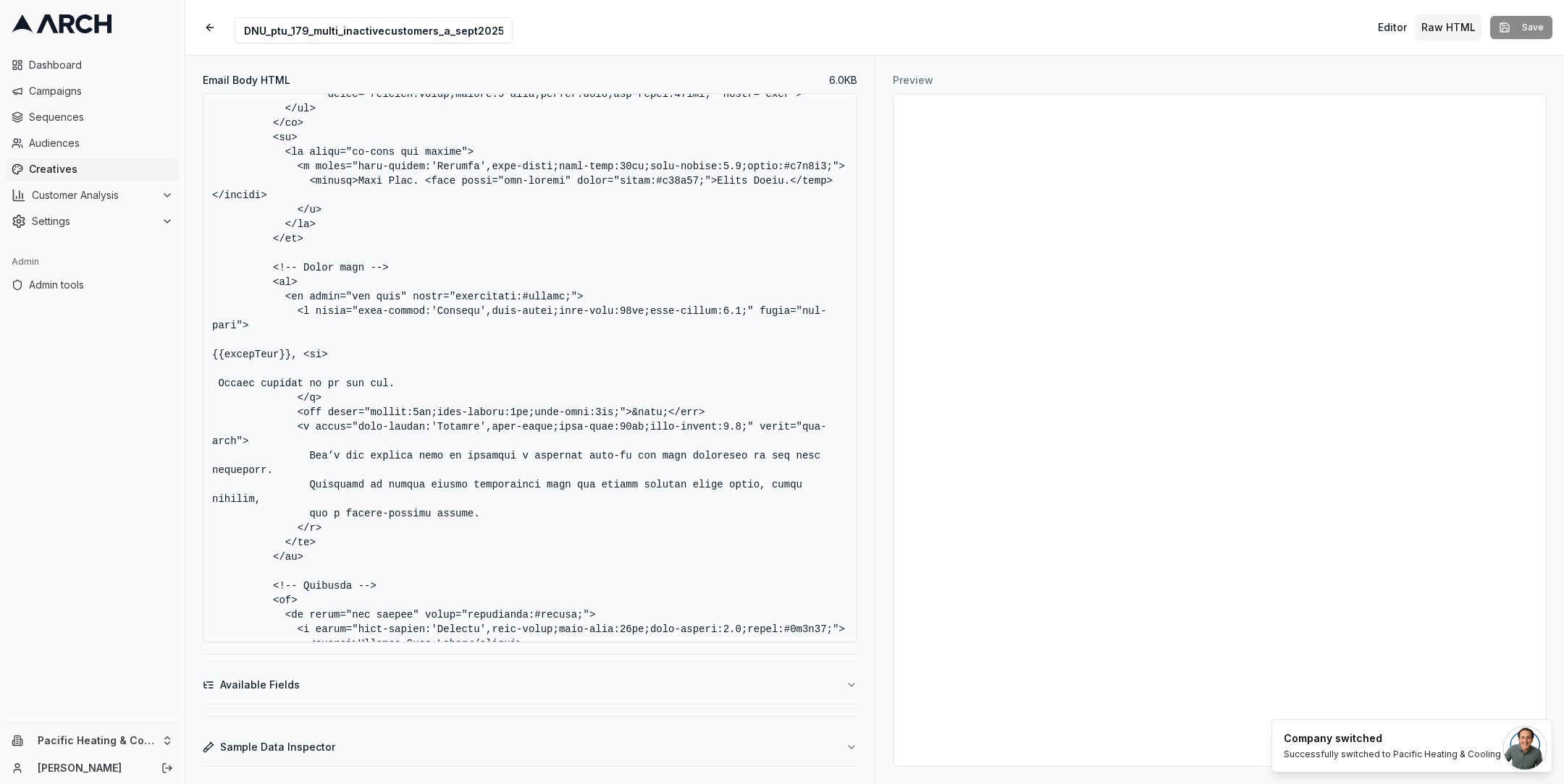
click at [336, 749] on button "Sample Data Inspector" at bounding box center [529, 747] width 654 height 37
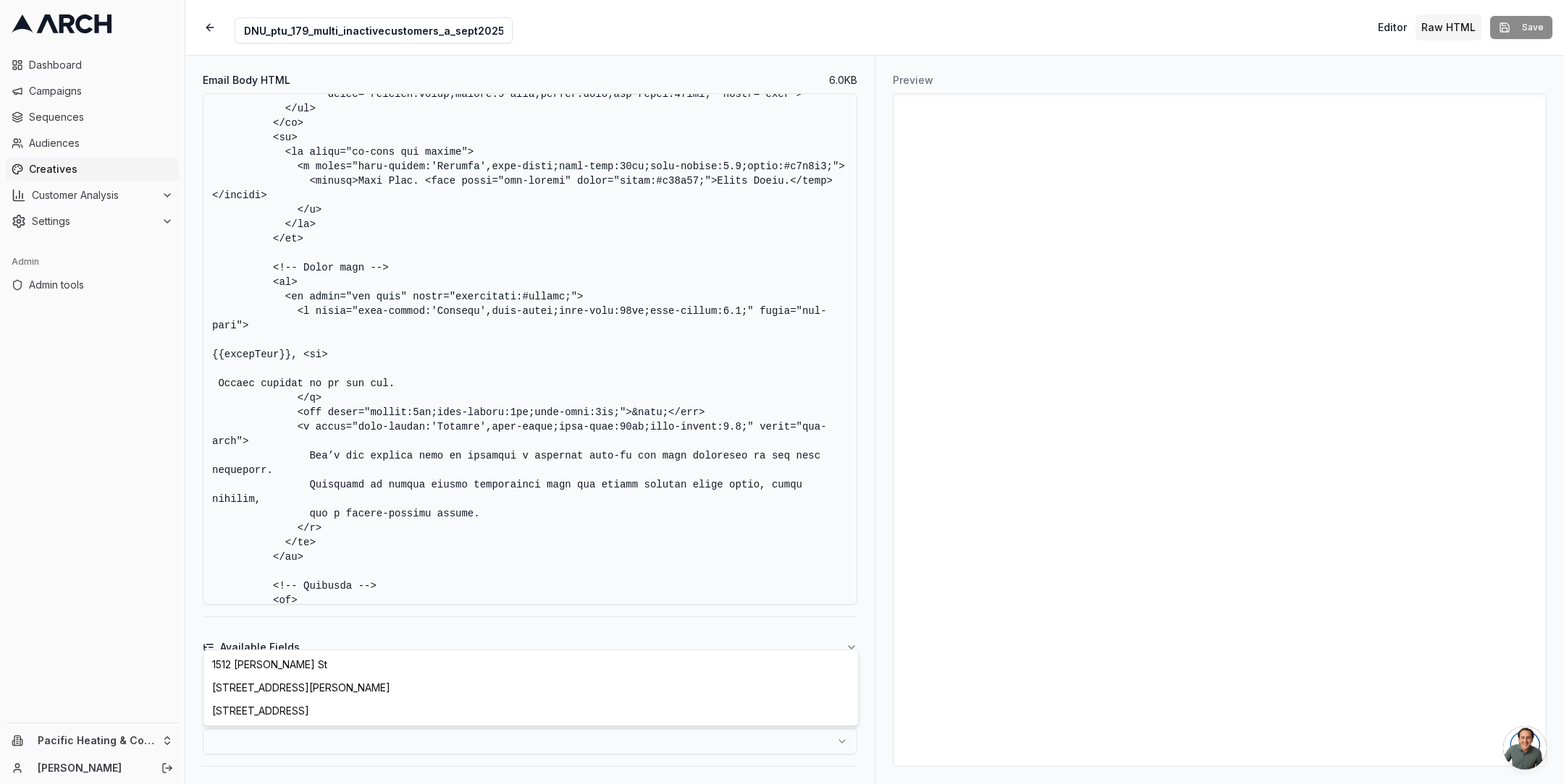
click at [389, 737] on html "Dashboard Campaigns Sequences Audiences Creatives Customer Analysis Settings Ad…" at bounding box center [782, 392] width 1564 height 784
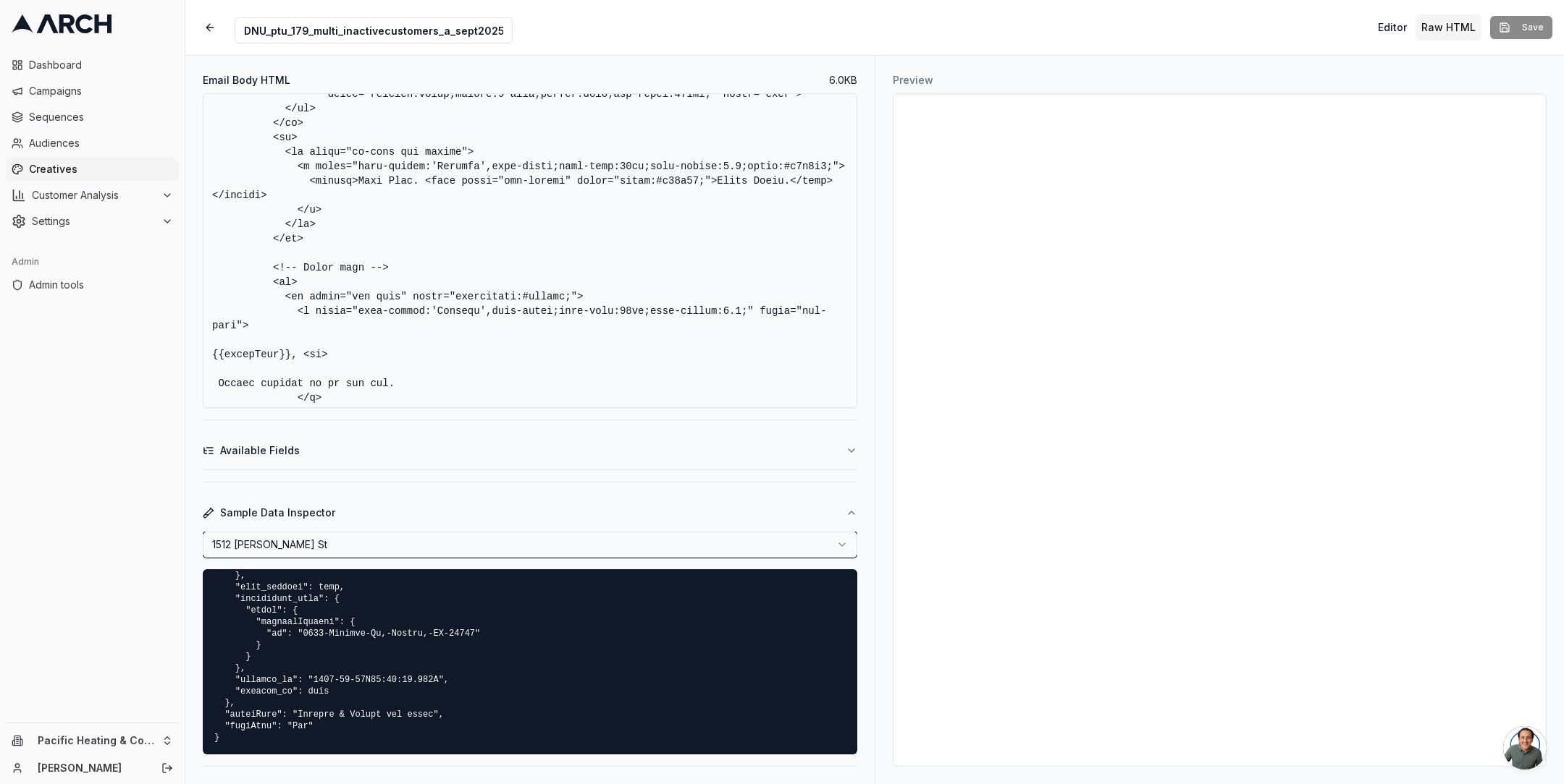
scroll to position [1256, 0]
click at [366, 540] on html "Dashboard Campaigns Sequences Audiences Creatives Customer Analysis Settings Ad…" at bounding box center [782, 392] width 1564 height 784
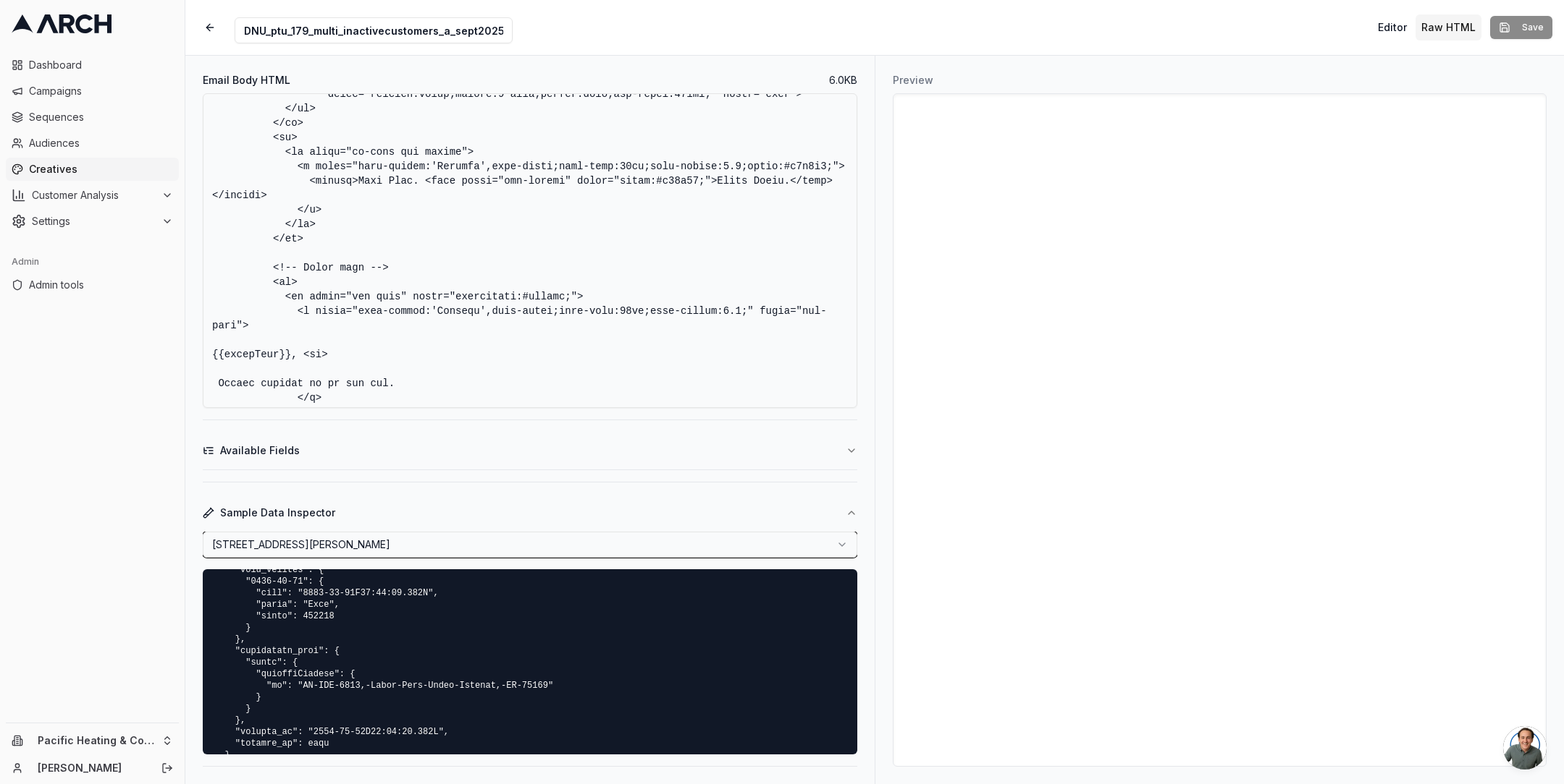
scroll to position [1313, 0]
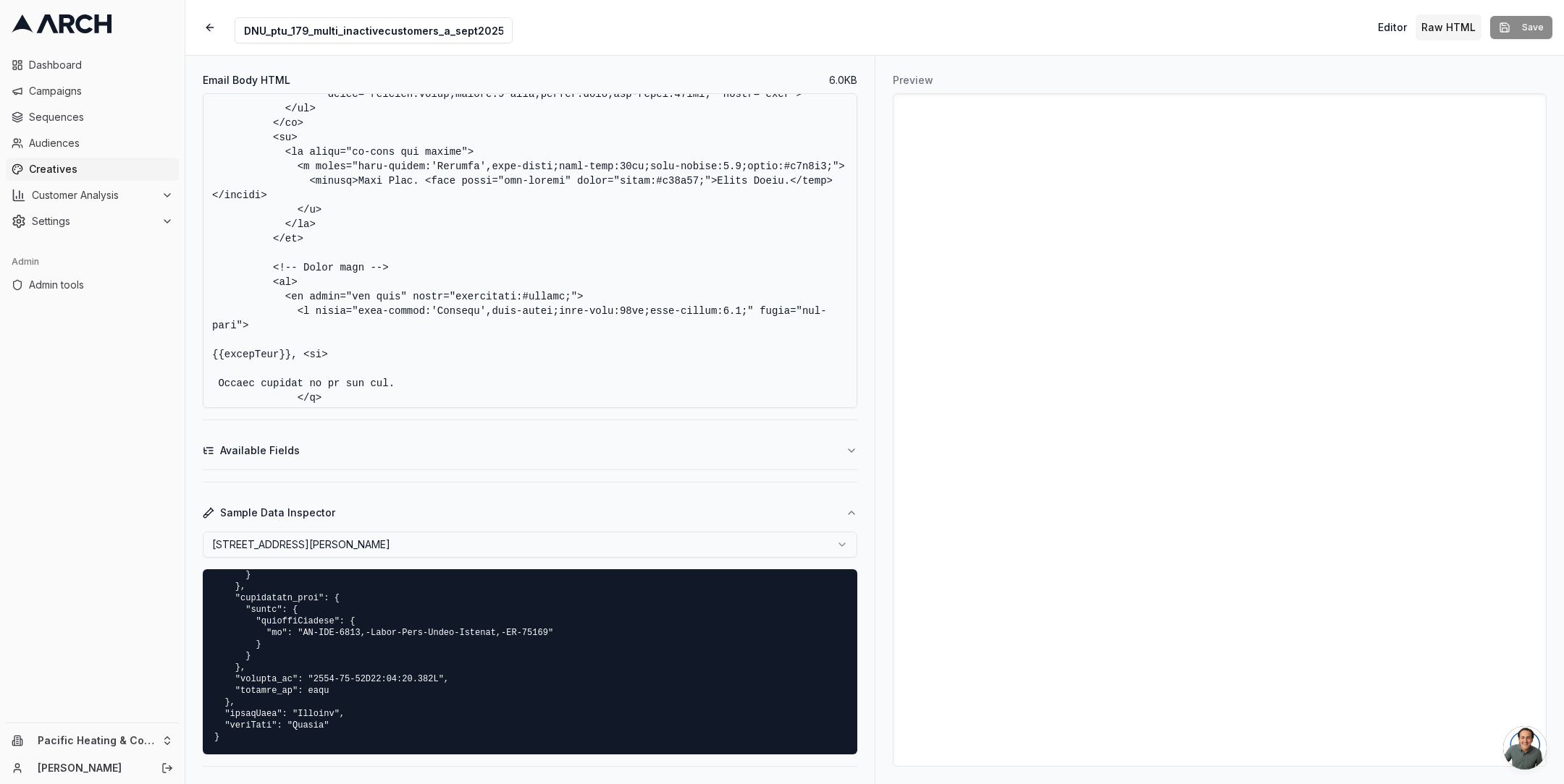
click at [377, 542] on html "Dashboard Campaigns Sequences Audiences Creatives Customer Analysis Settings Ad…" at bounding box center [782, 392] width 1564 height 784
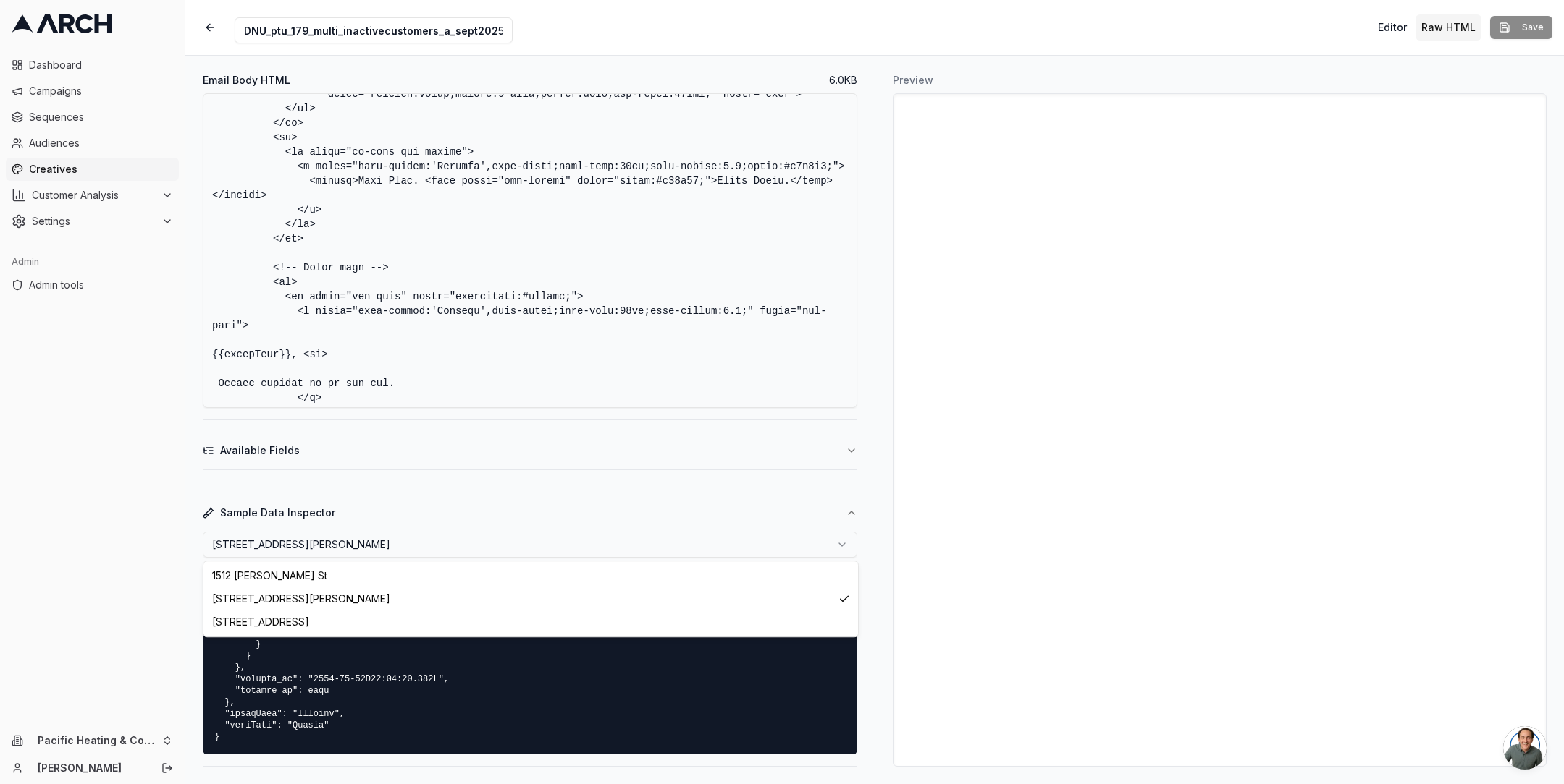
select select "e39f2705-af34-47c2-8a36-3b238cf239af"
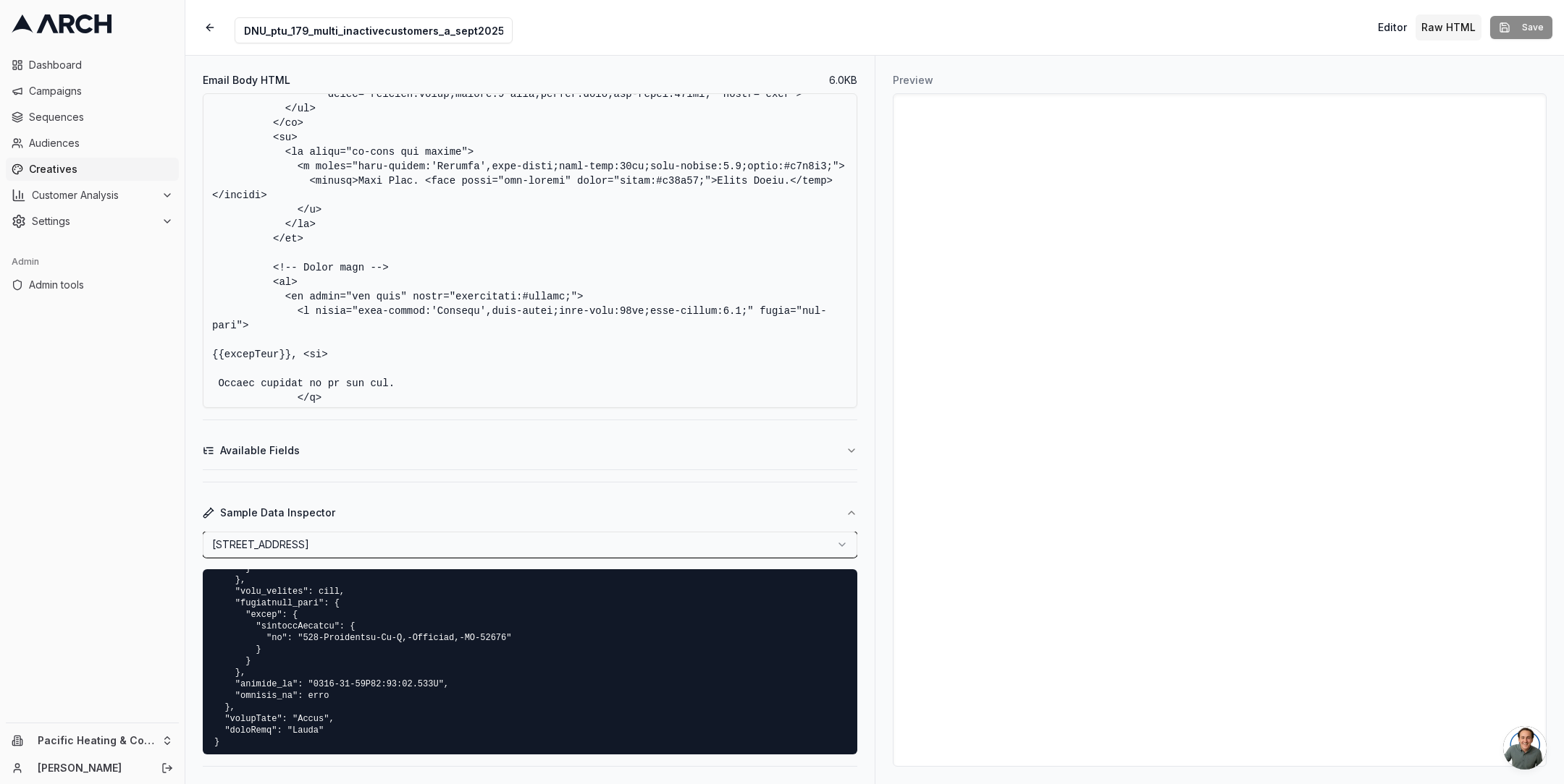
scroll to position [1256, 0]
click at [365, 534] on html "Dashboard Campaigns Sequences Audiences Creatives Customer Analysis Settings Ad…" at bounding box center [782, 392] width 1564 height 784
